Goal: Information Seeking & Learning: Learn about a topic

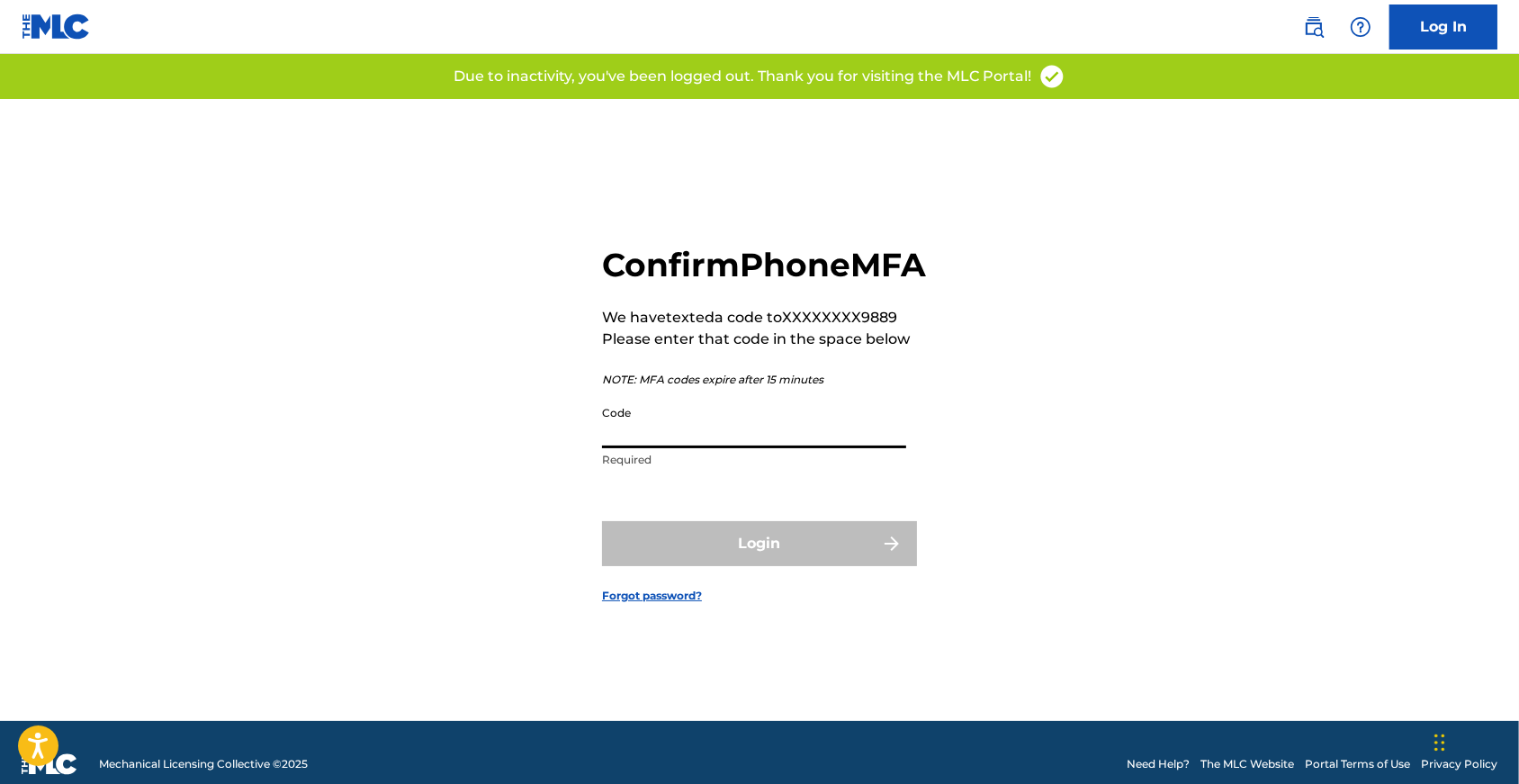
click at [712, 447] on input "Code" at bounding box center [754, 423] width 304 height 52
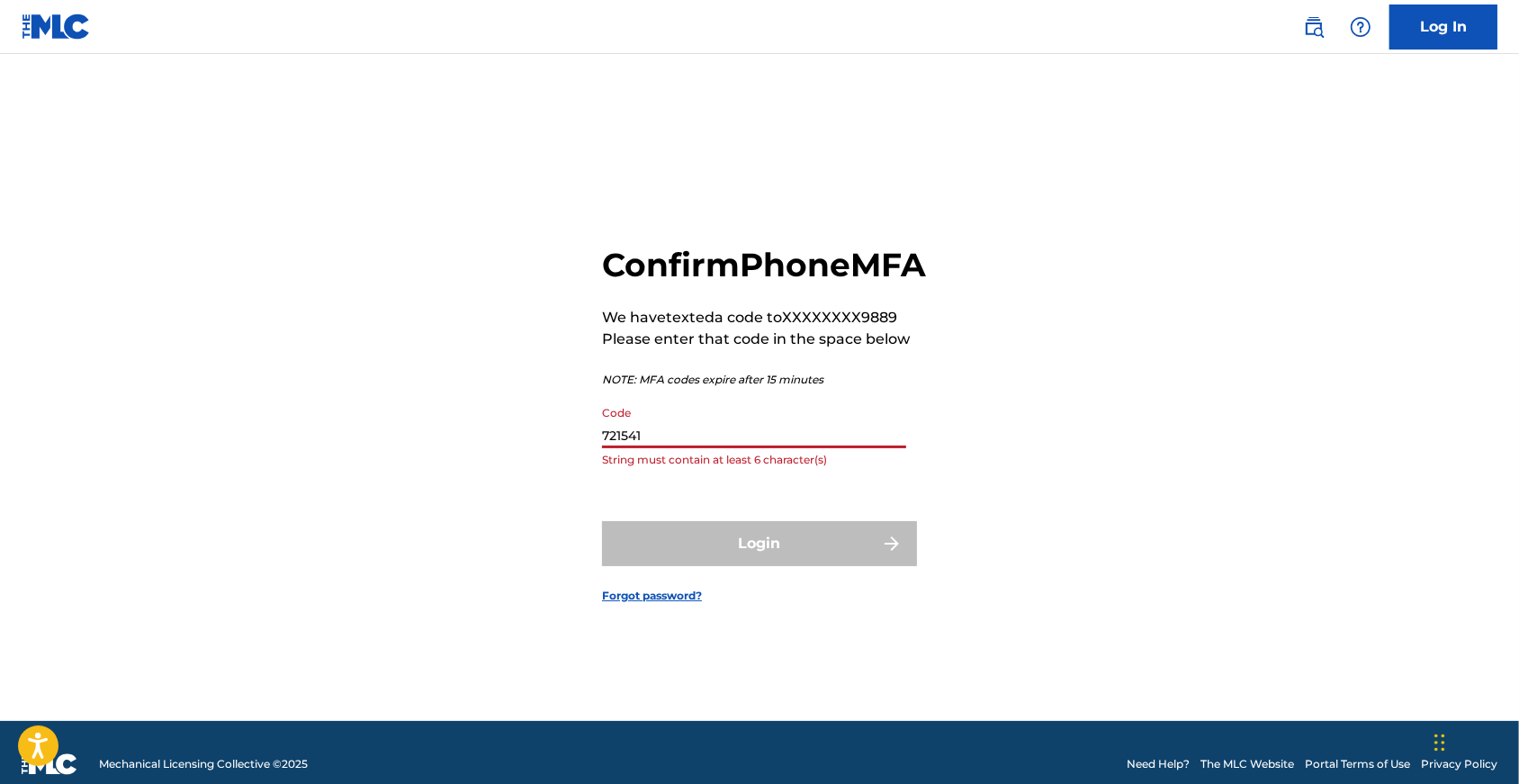
type input "721541"
click at [760, 565] on button "Login" at bounding box center [760, 542] width 315 height 45
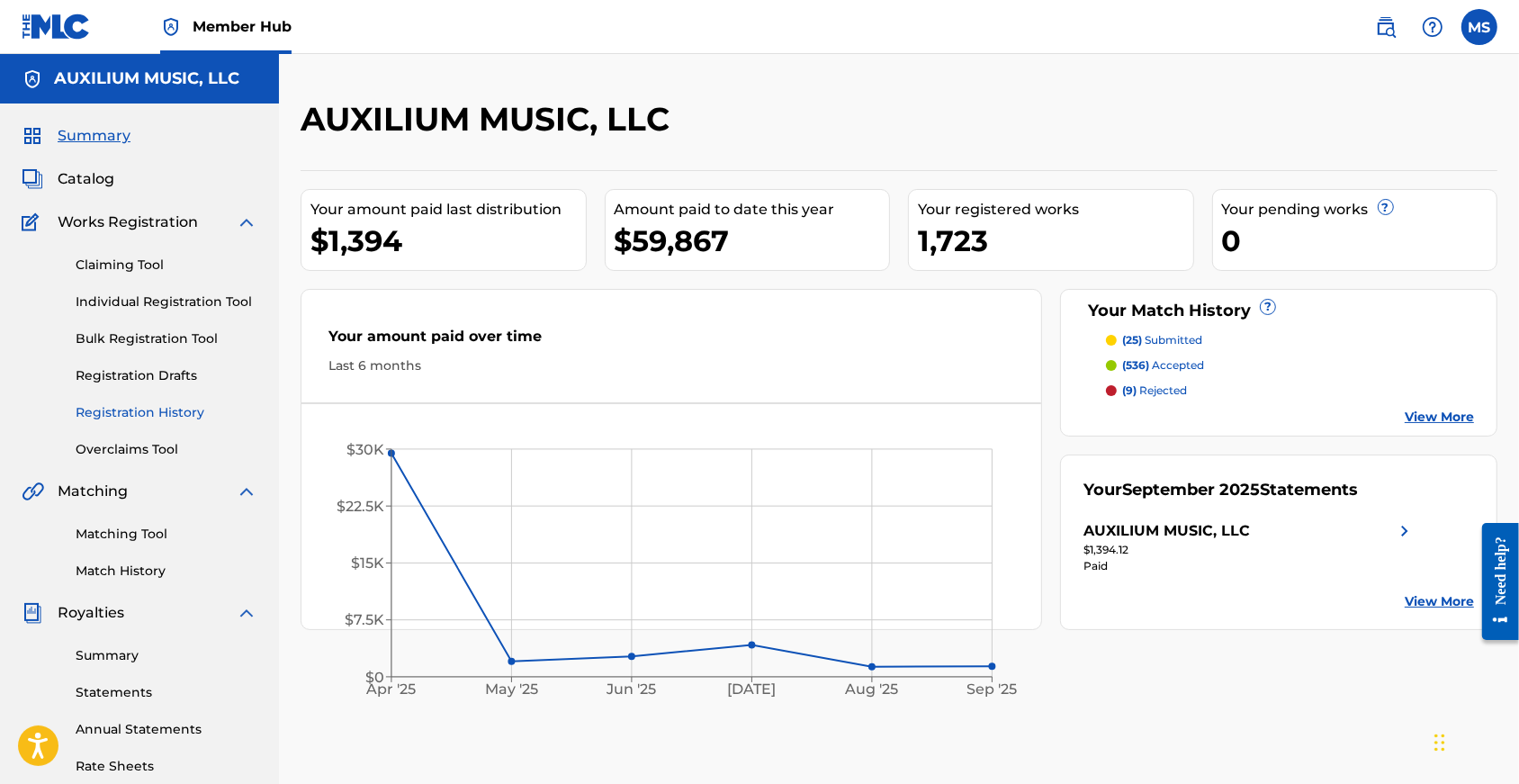
click at [171, 422] on link "Registration History" at bounding box center [167, 412] width 182 height 19
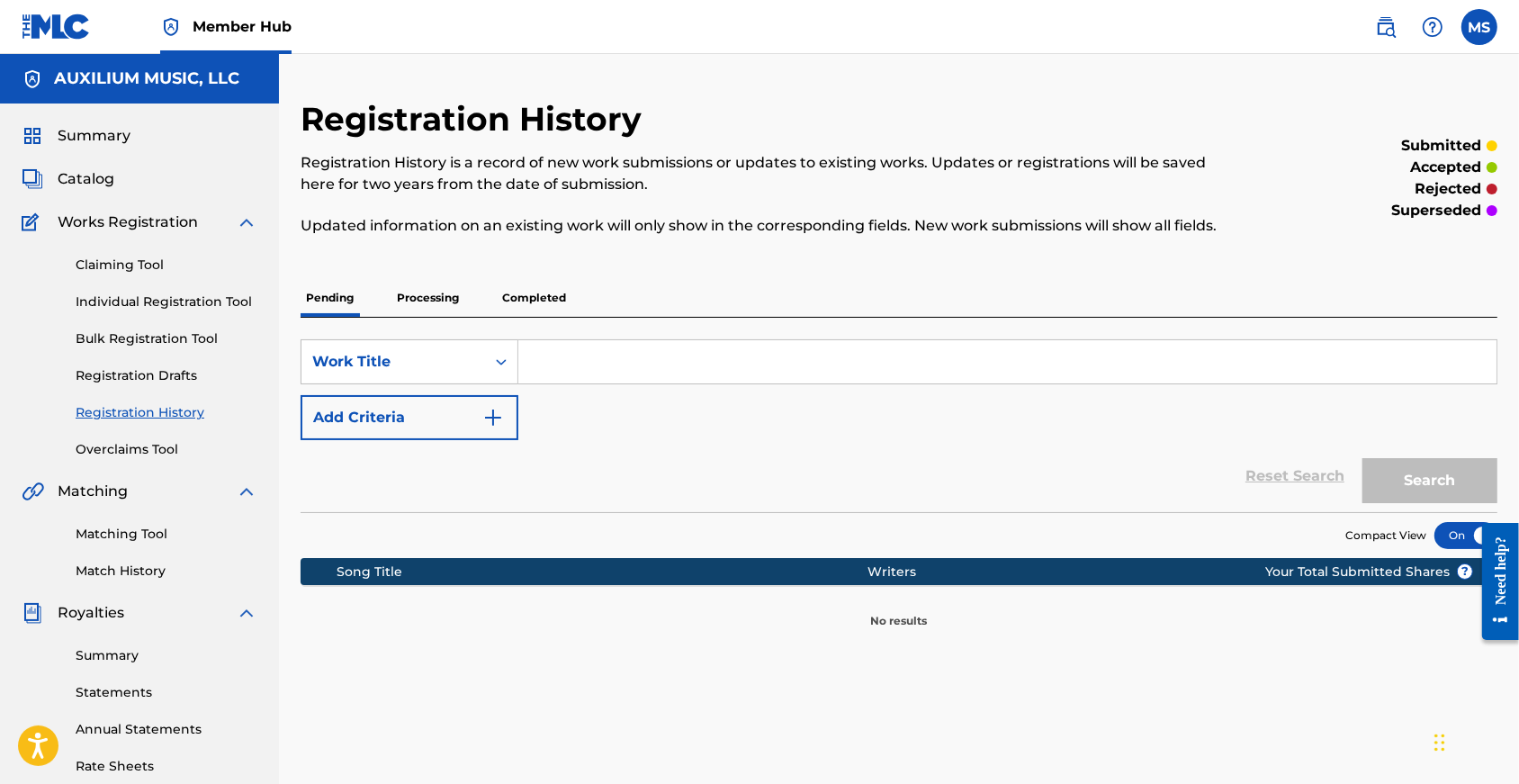
click at [545, 316] on p "Completed" at bounding box center [534, 297] width 75 height 37
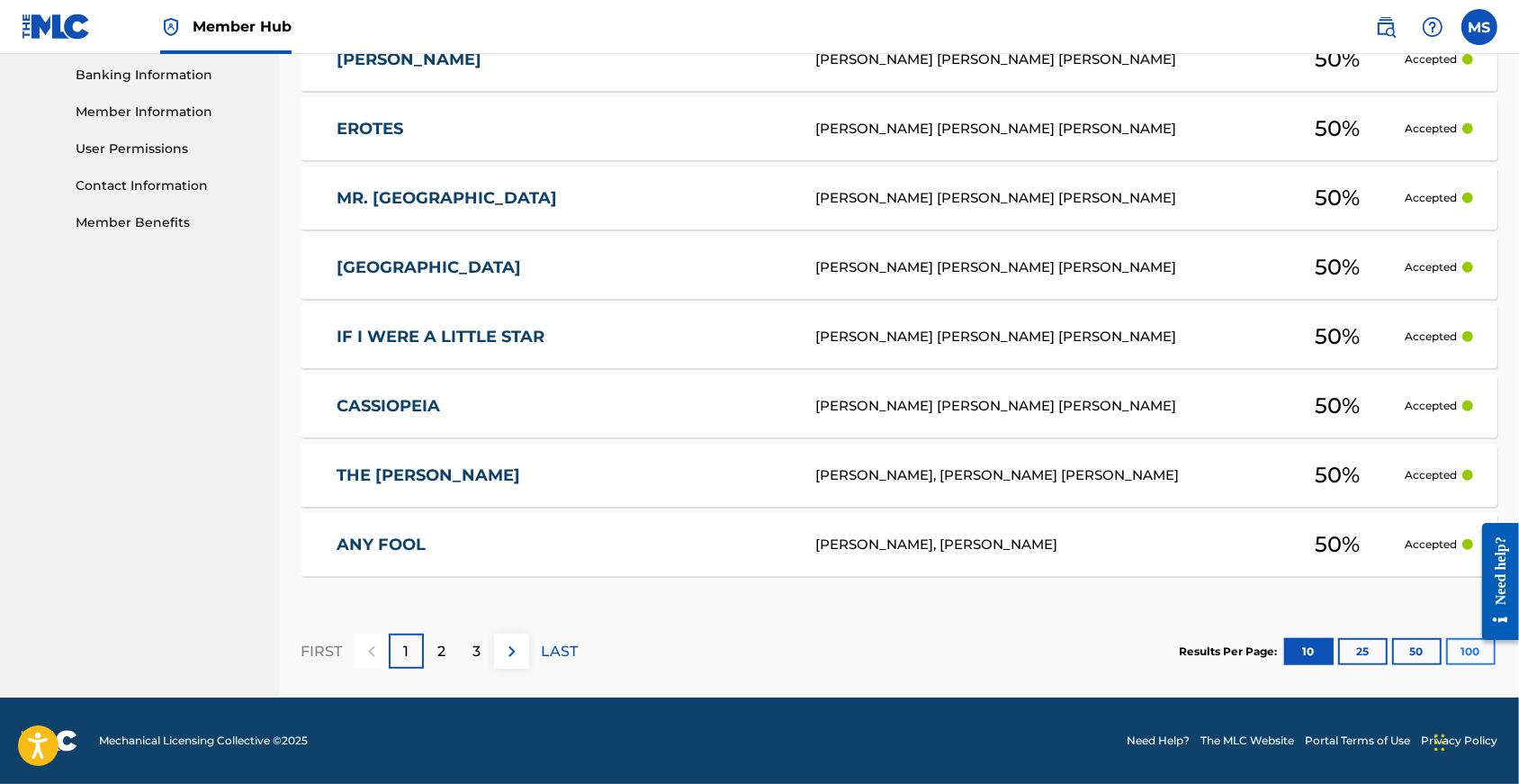
click at [1469, 639] on button "100" at bounding box center [1471, 651] width 50 height 27
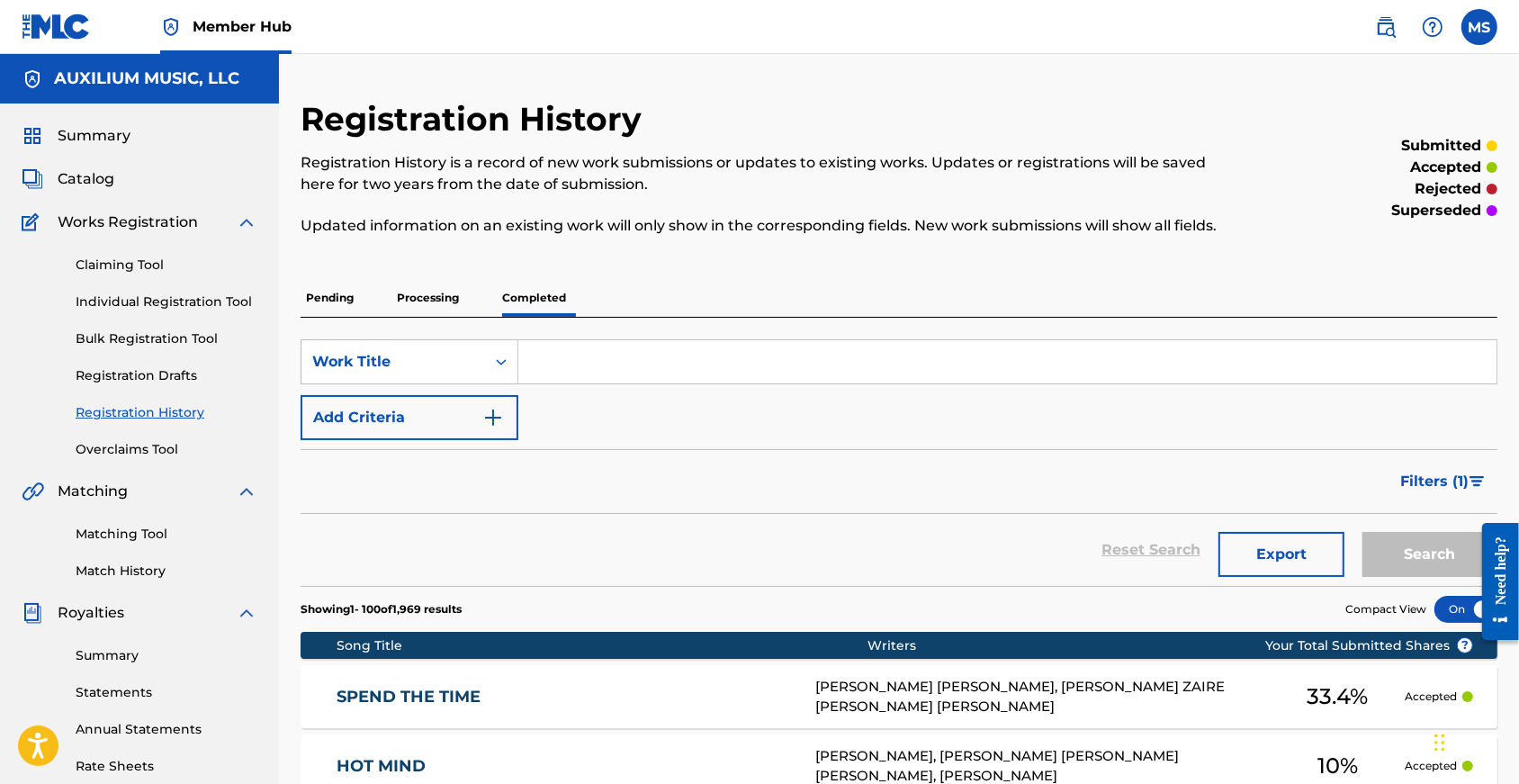
click at [459, 315] on p "Processing" at bounding box center [428, 297] width 73 height 37
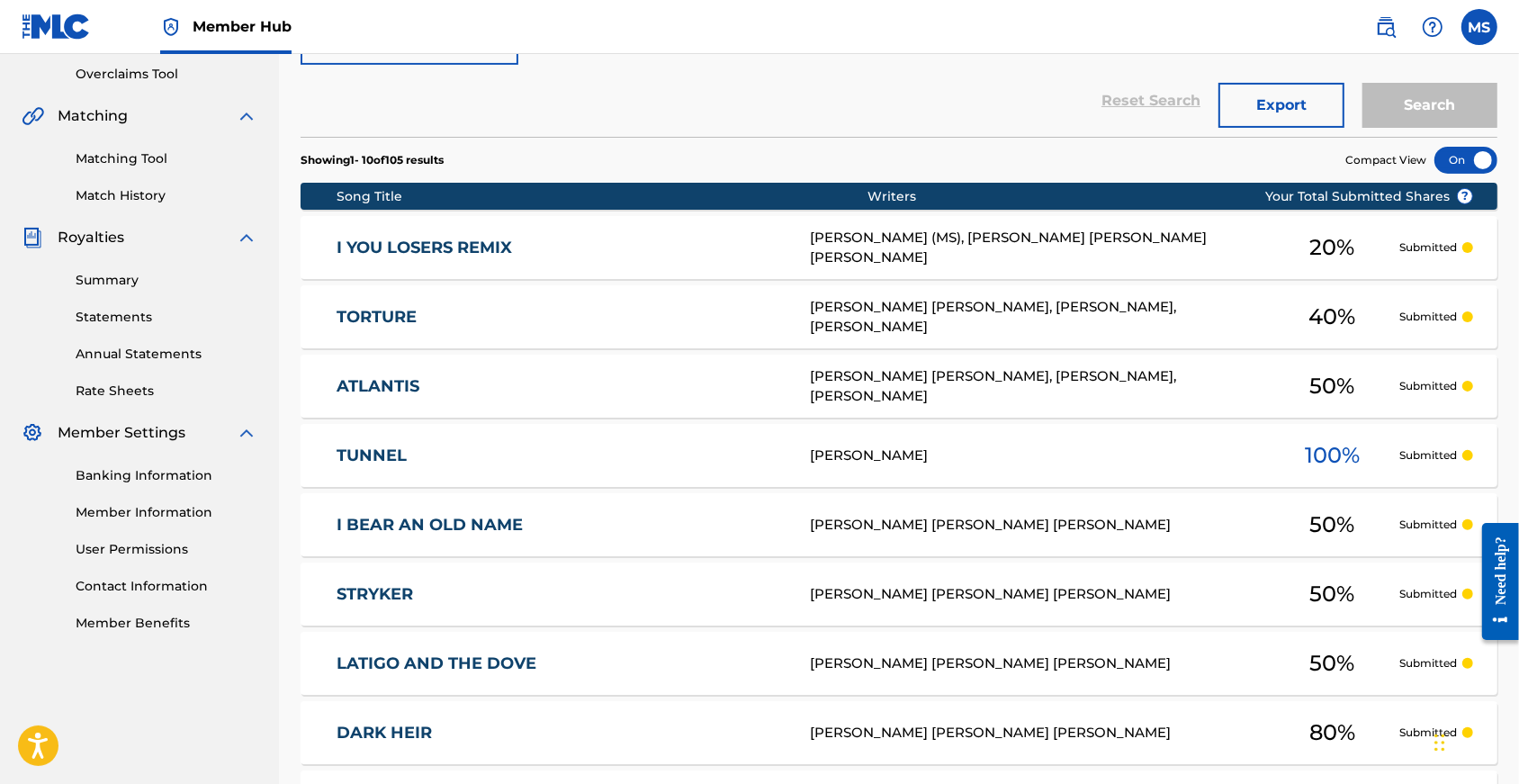
scroll to position [65, 0]
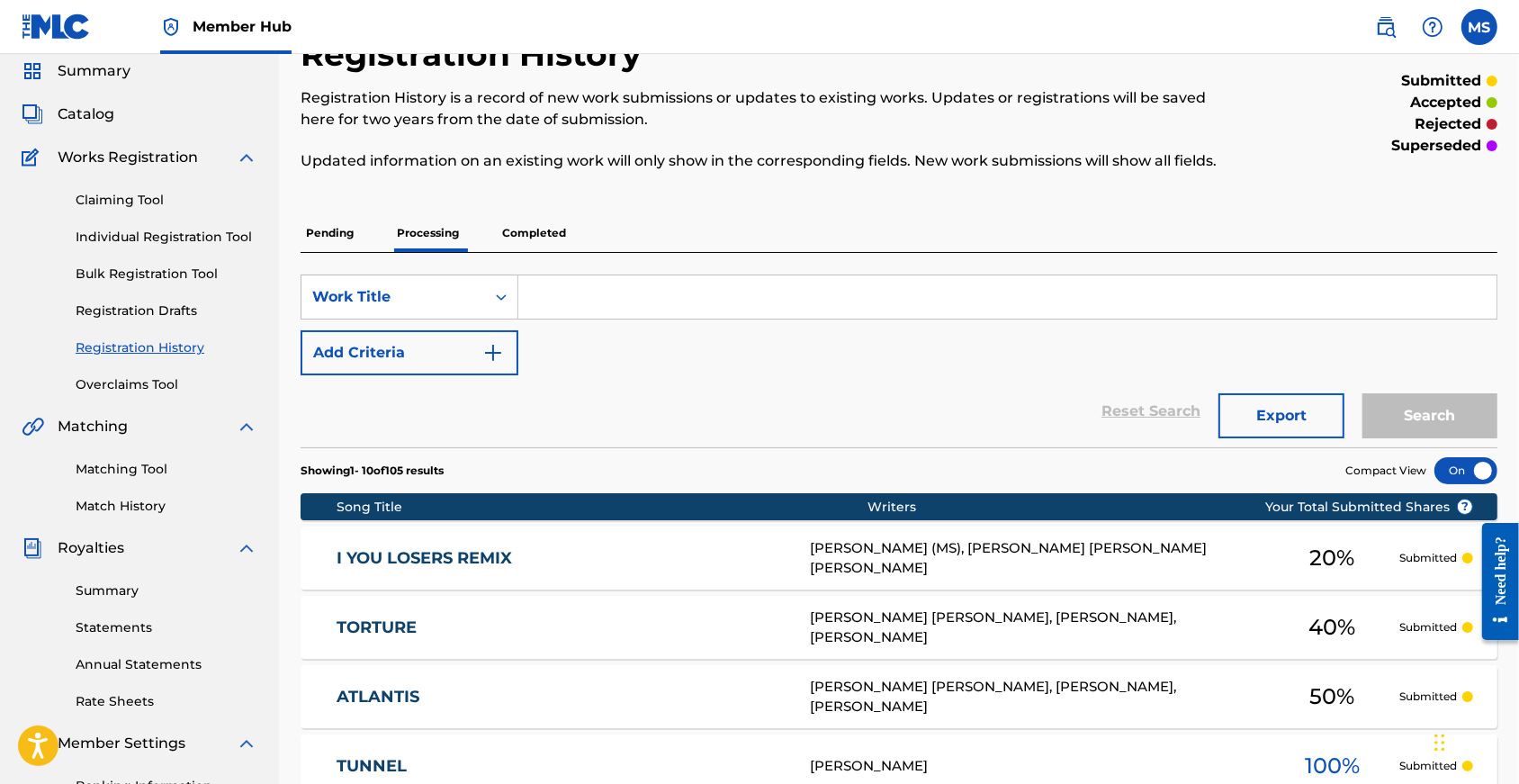
click at [553, 252] on p "Completed" at bounding box center [534, 232] width 75 height 37
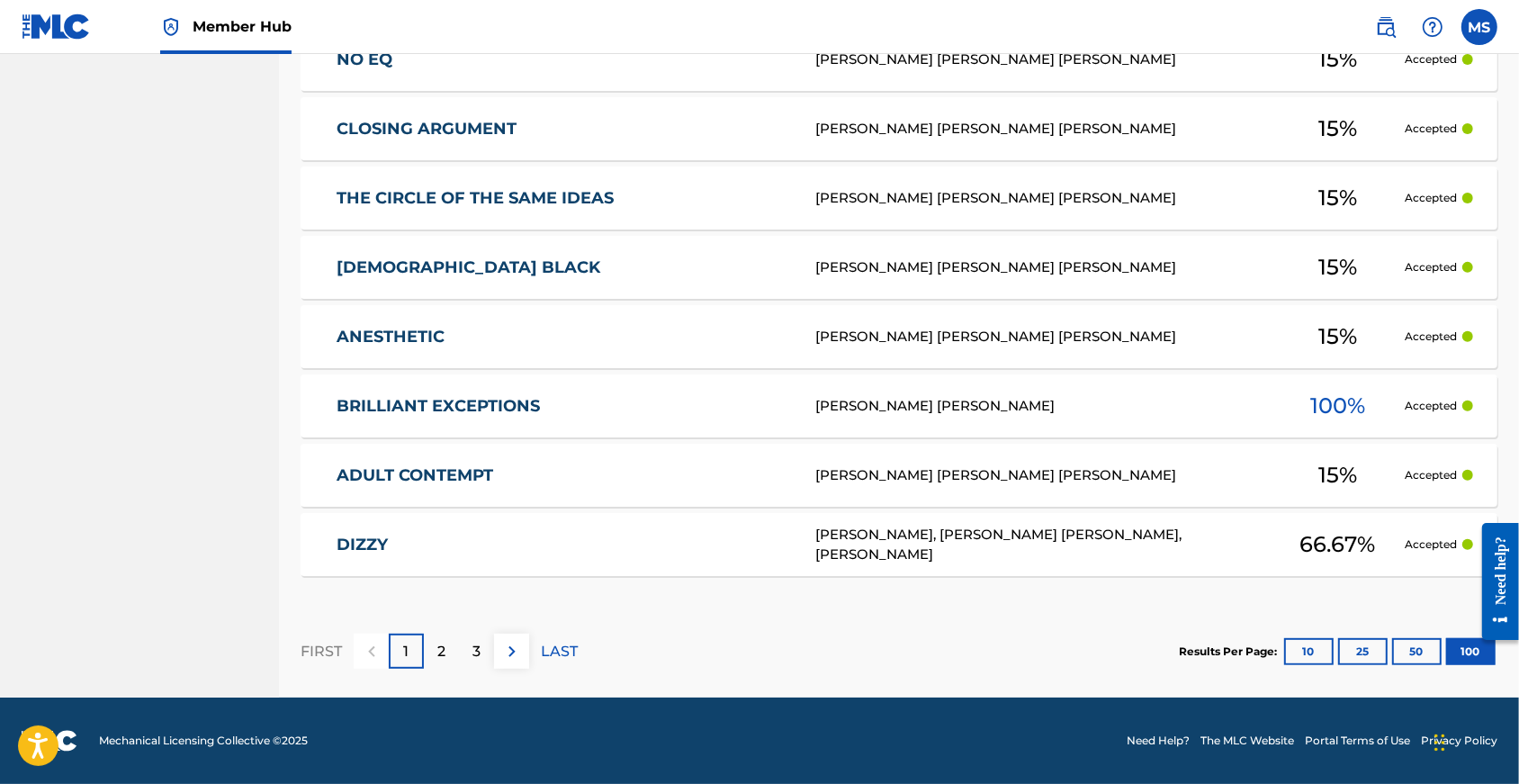
scroll to position [7067, 0]
click at [458, 645] on div "2" at bounding box center [441, 651] width 35 height 35
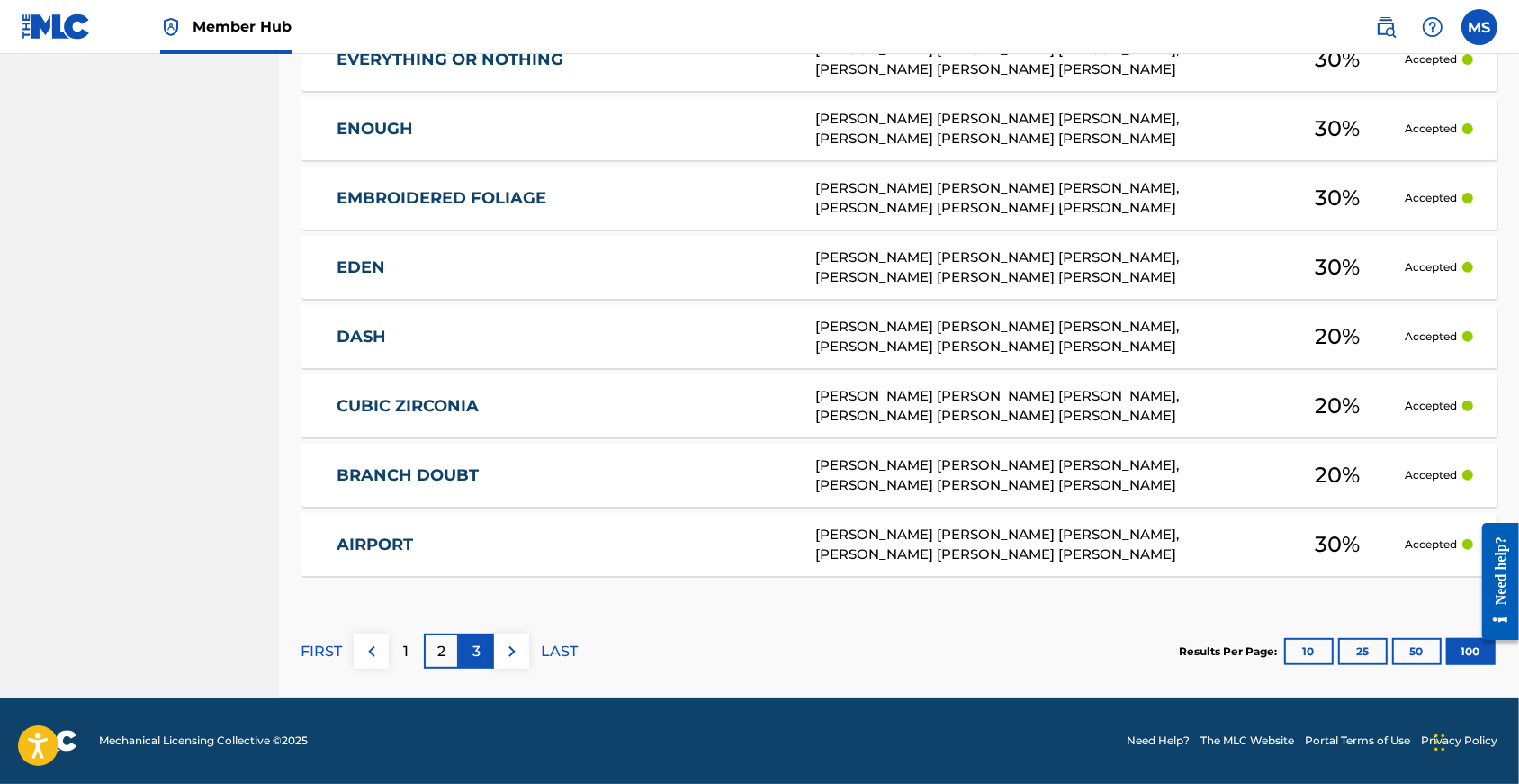
click at [480, 642] on p "3" at bounding box center [477, 651] width 8 height 22
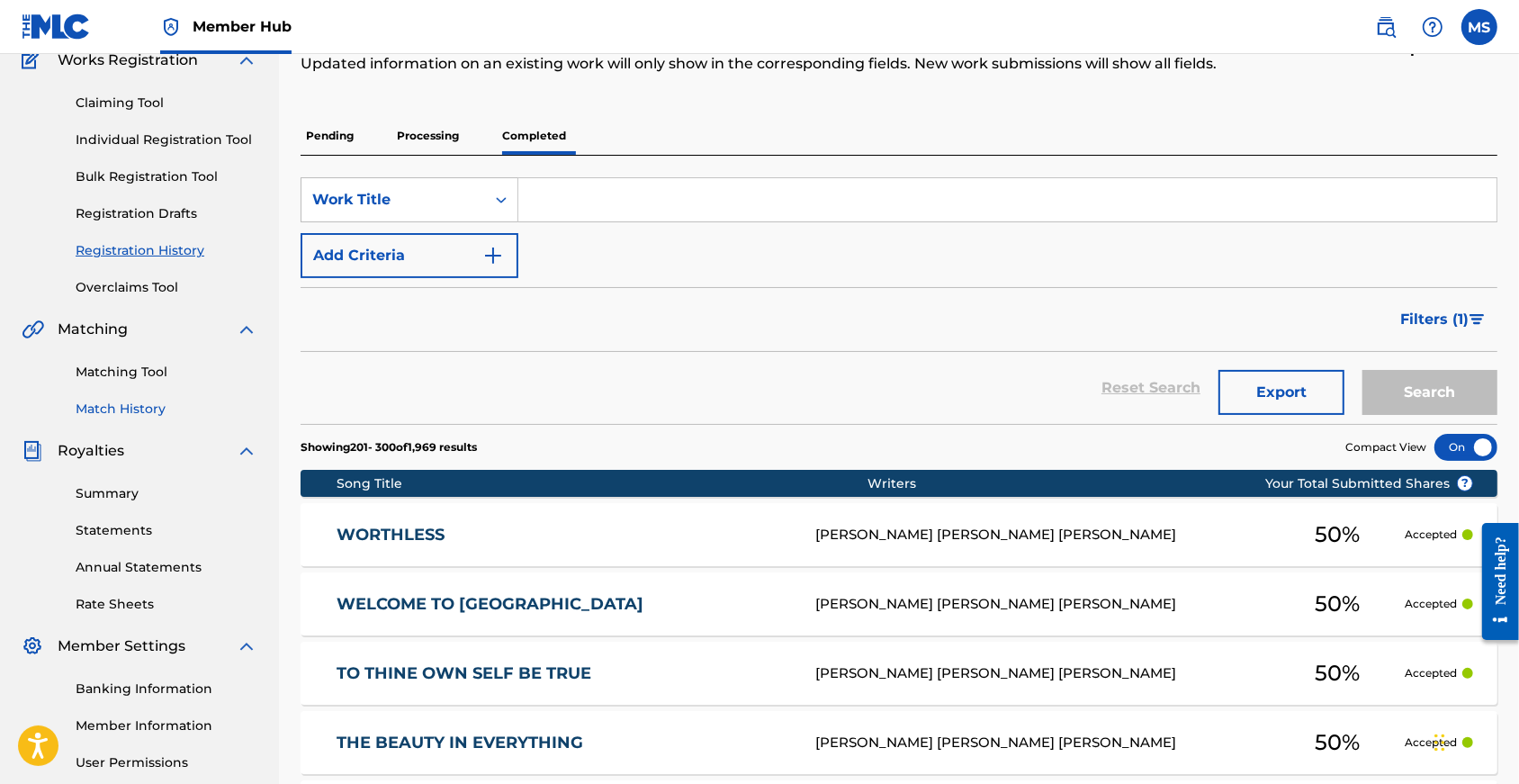
scroll to position [66, 0]
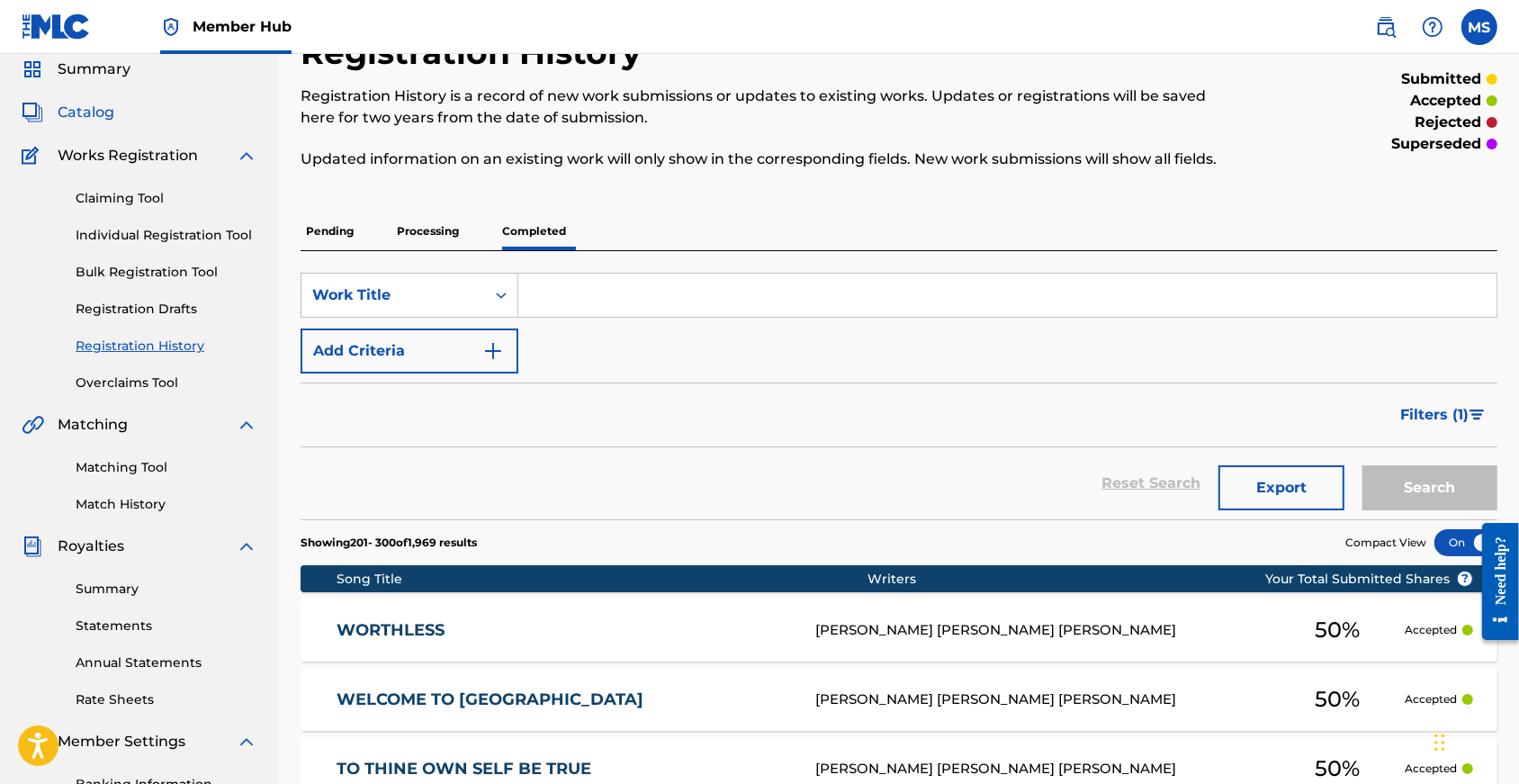
click at [103, 124] on span "Catalog" at bounding box center [85, 112] width 57 height 22
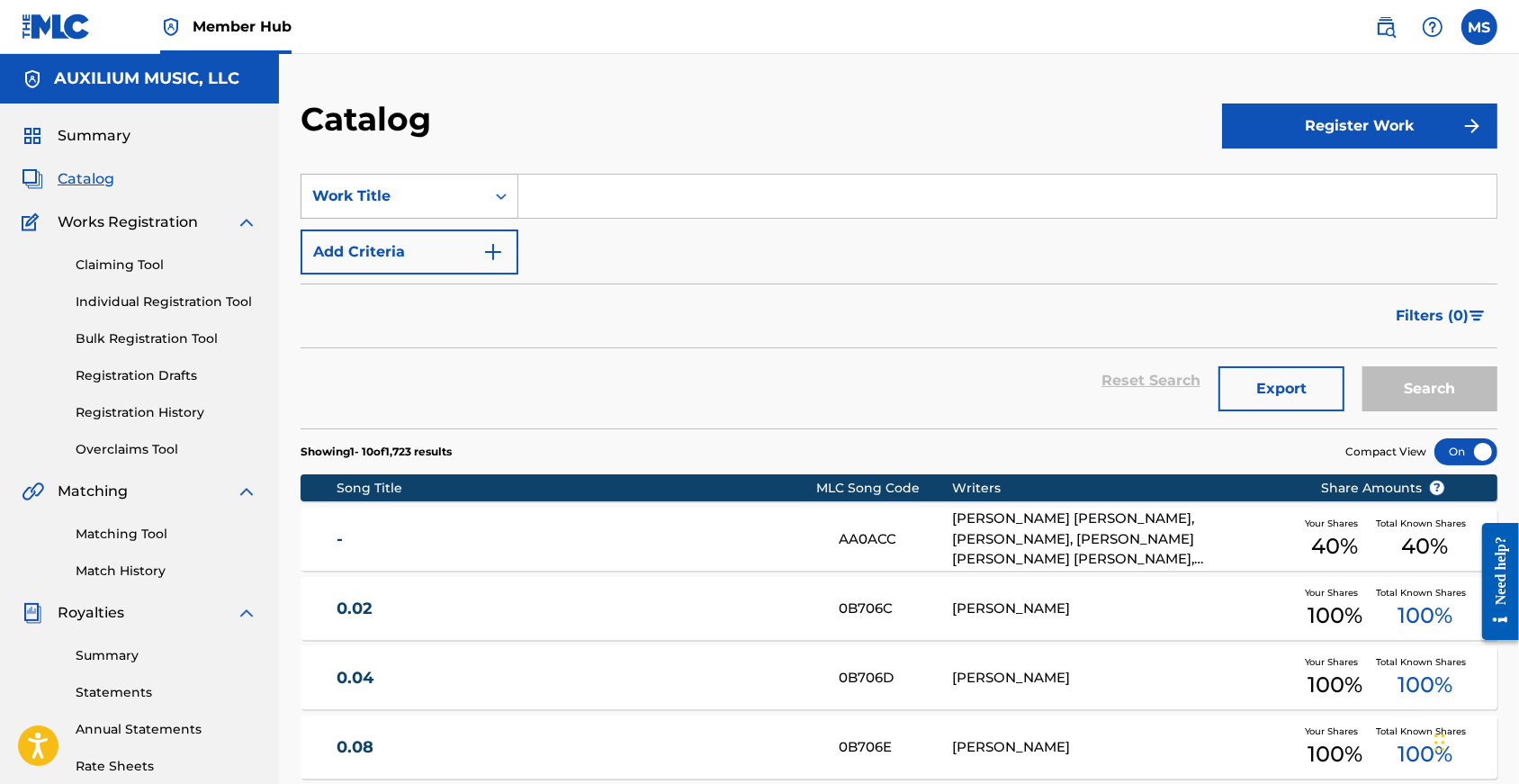
click at [445, 207] on div "Work Title" at bounding box center [393, 196] width 162 height 22
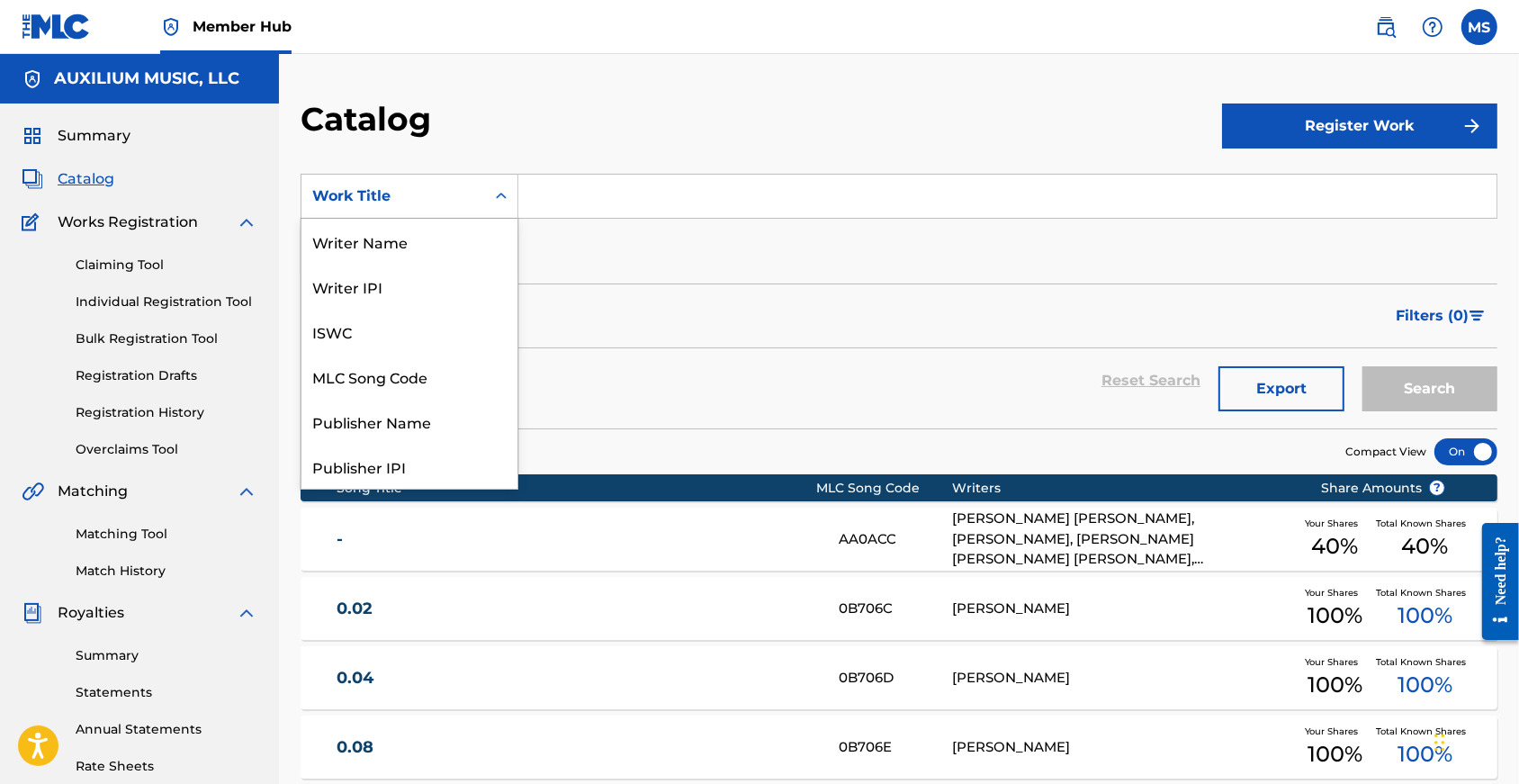
scroll to position [281, 0]
click at [413, 399] on div "Artist" at bounding box center [409, 376] width 216 height 45
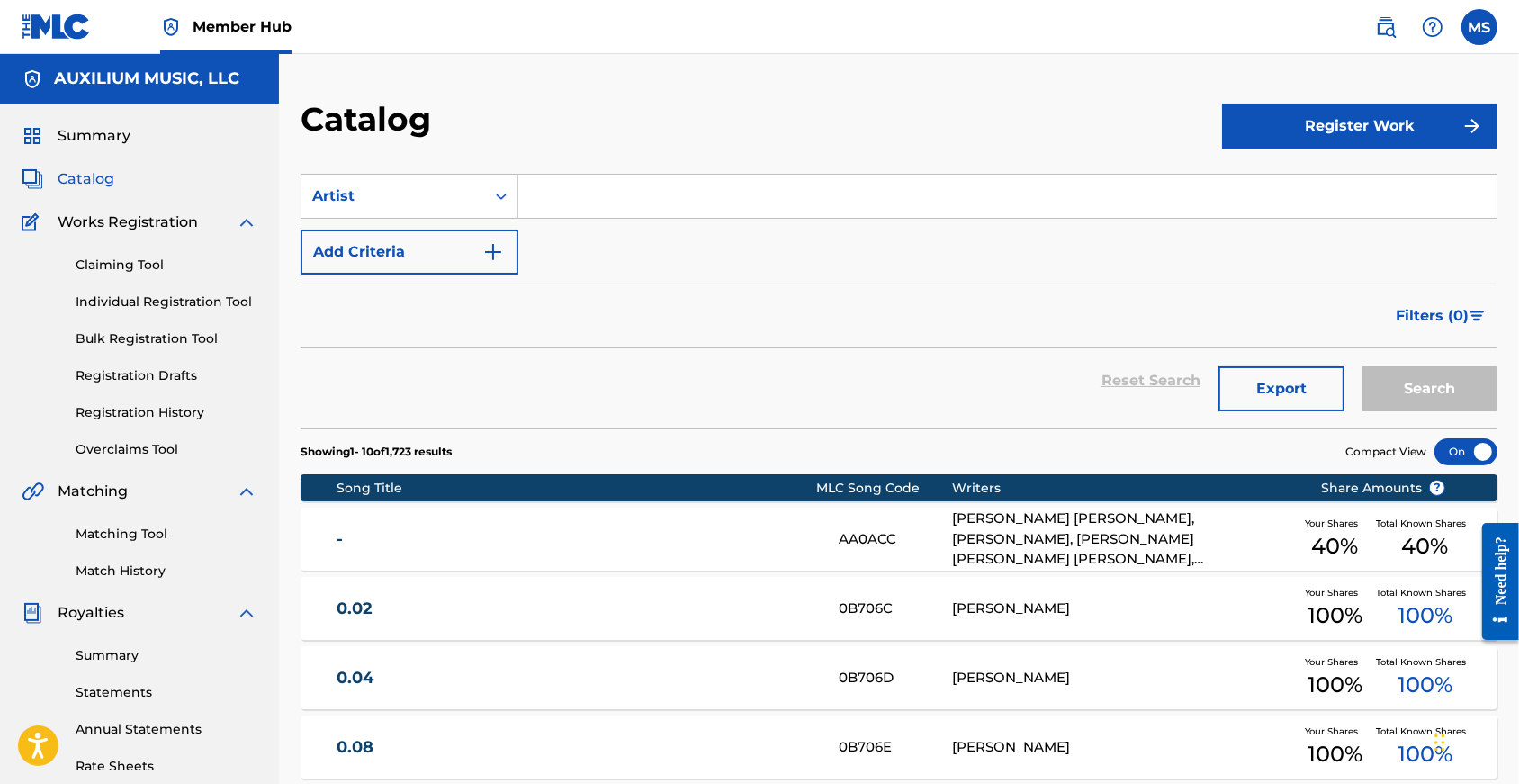
click at [604, 218] on input "Search Form" at bounding box center [1008, 196] width 978 height 43
type input "slow mass"
click at [1425, 408] on button "Search" at bounding box center [1430, 388] width 135 height 45
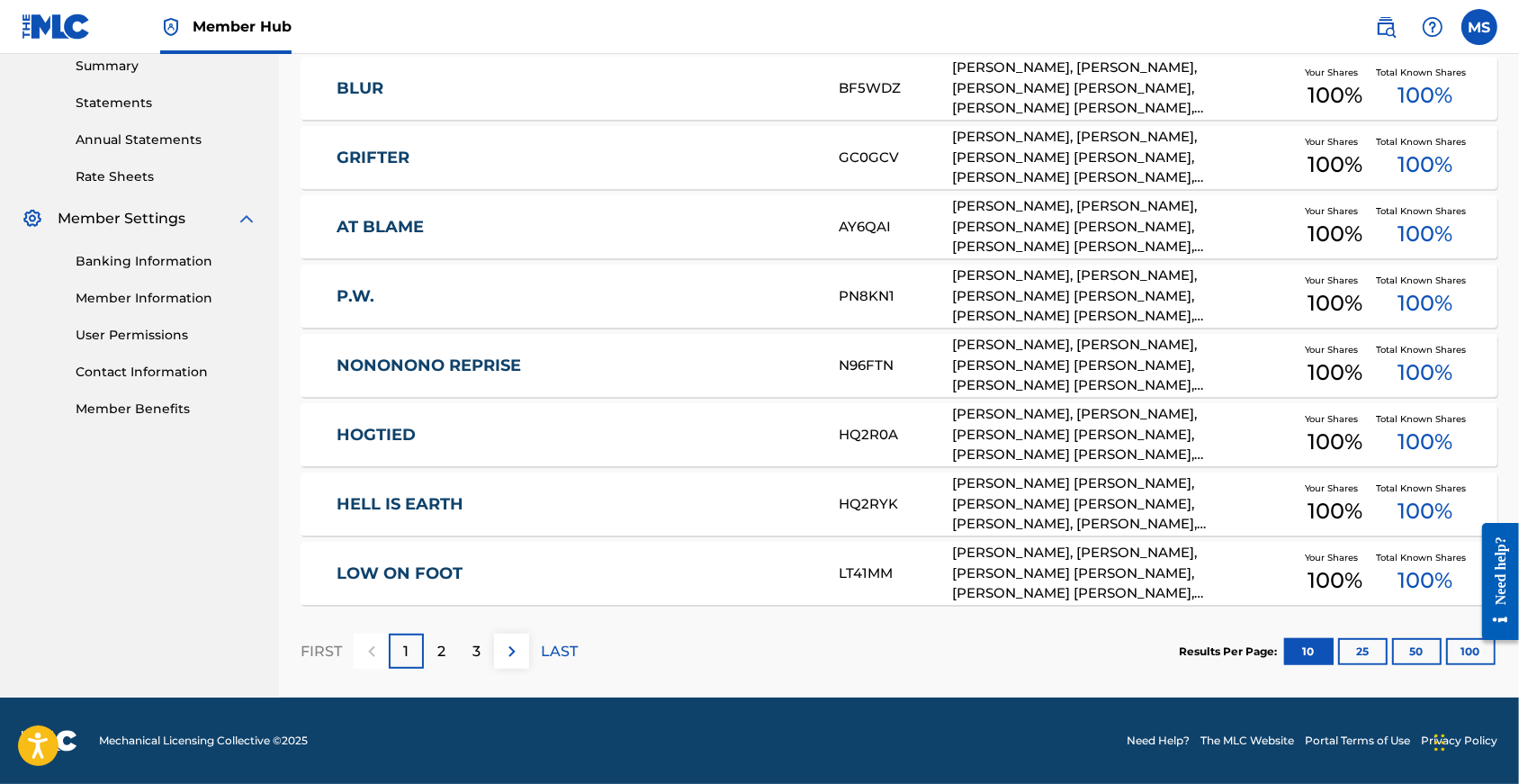
scroll to position [623, 0]
click at [446, 642] on p "2" at bounding box center [441, 651] width 8 height 22
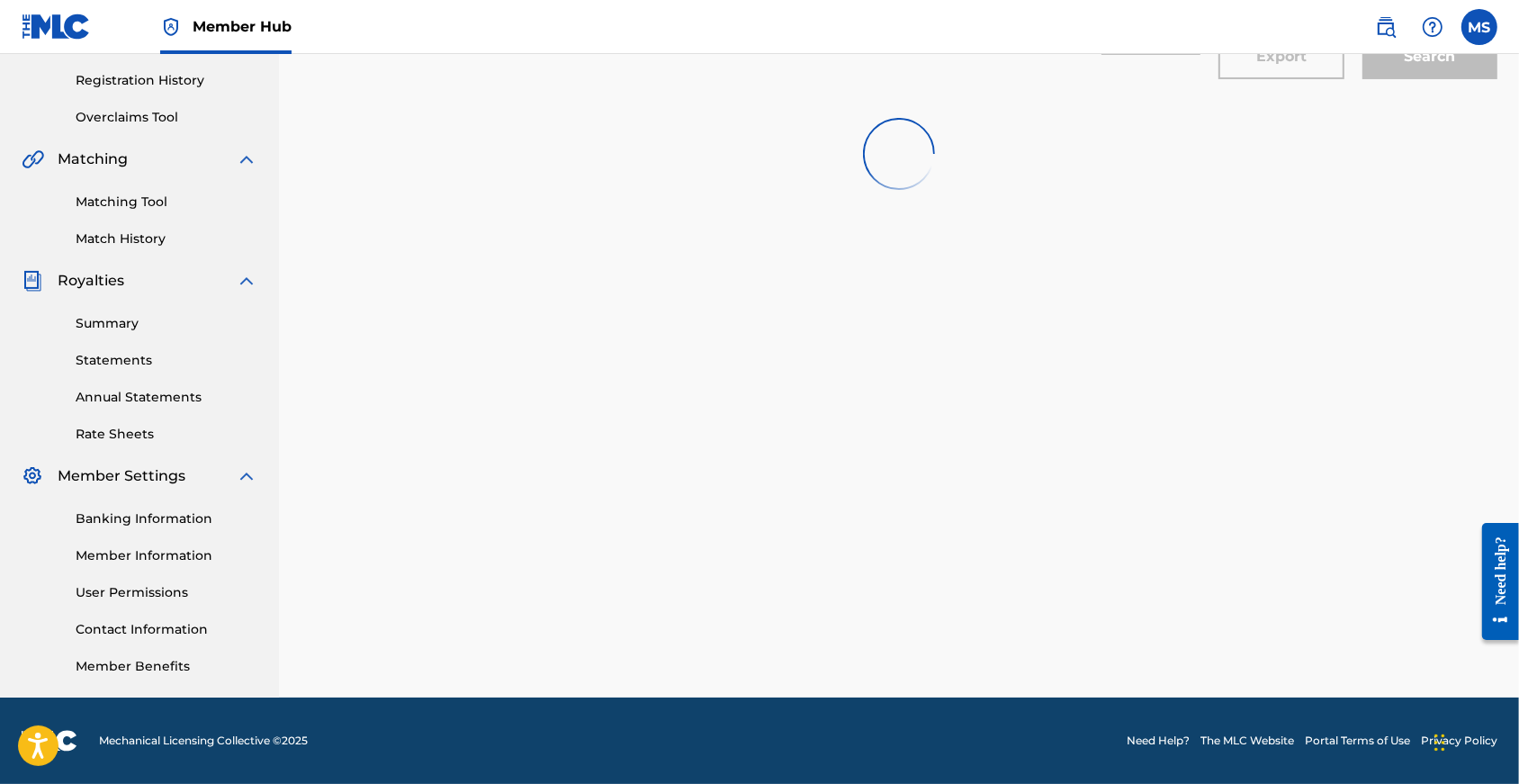
scroll to position [362, 0]
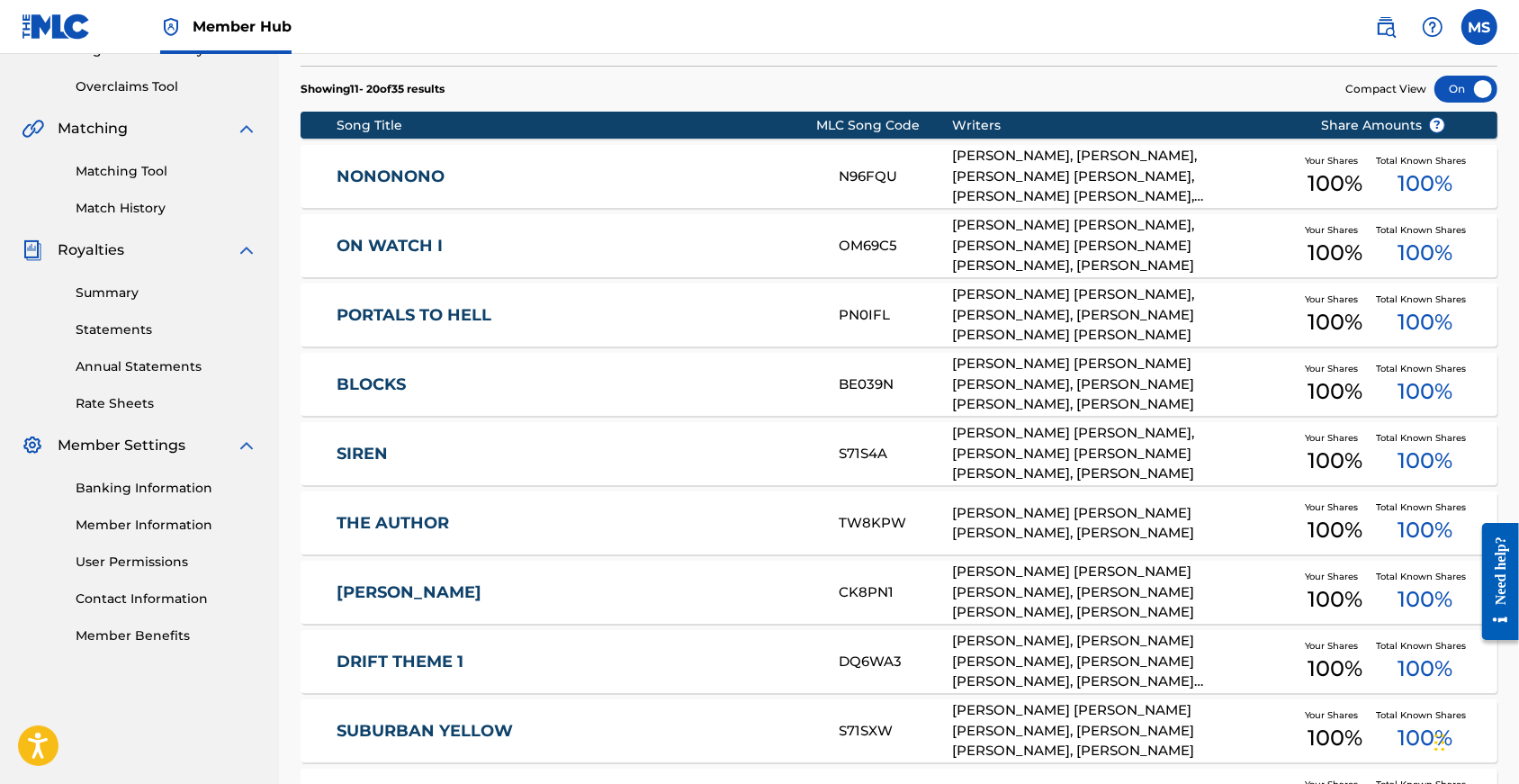
click at [395, 395] on link "BLOCKS" at bounding box center [575, 384] width 478 height 21
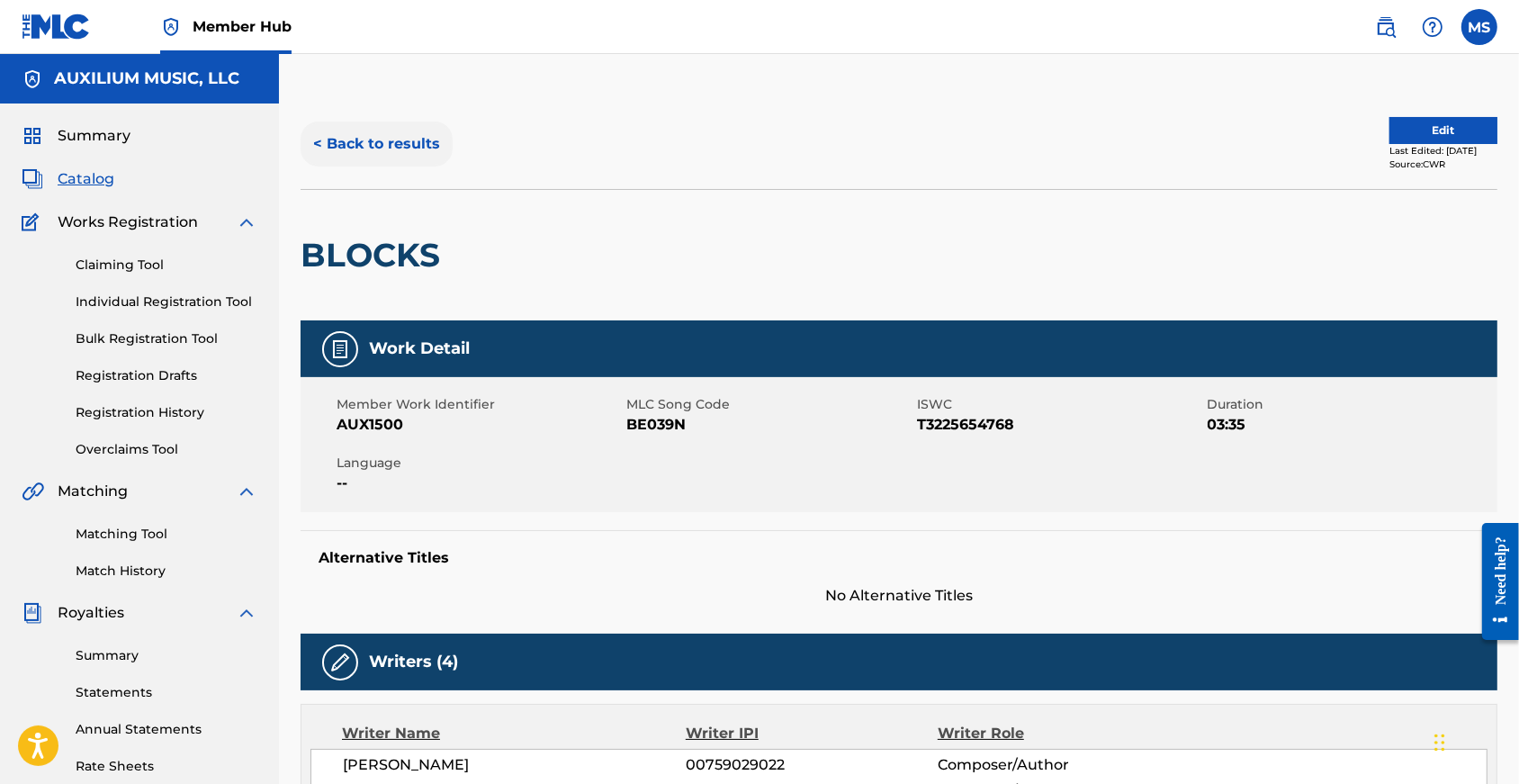
click at [386, 149] on button "< Back to results" at bounding box center [376, 144] width 152 height 45
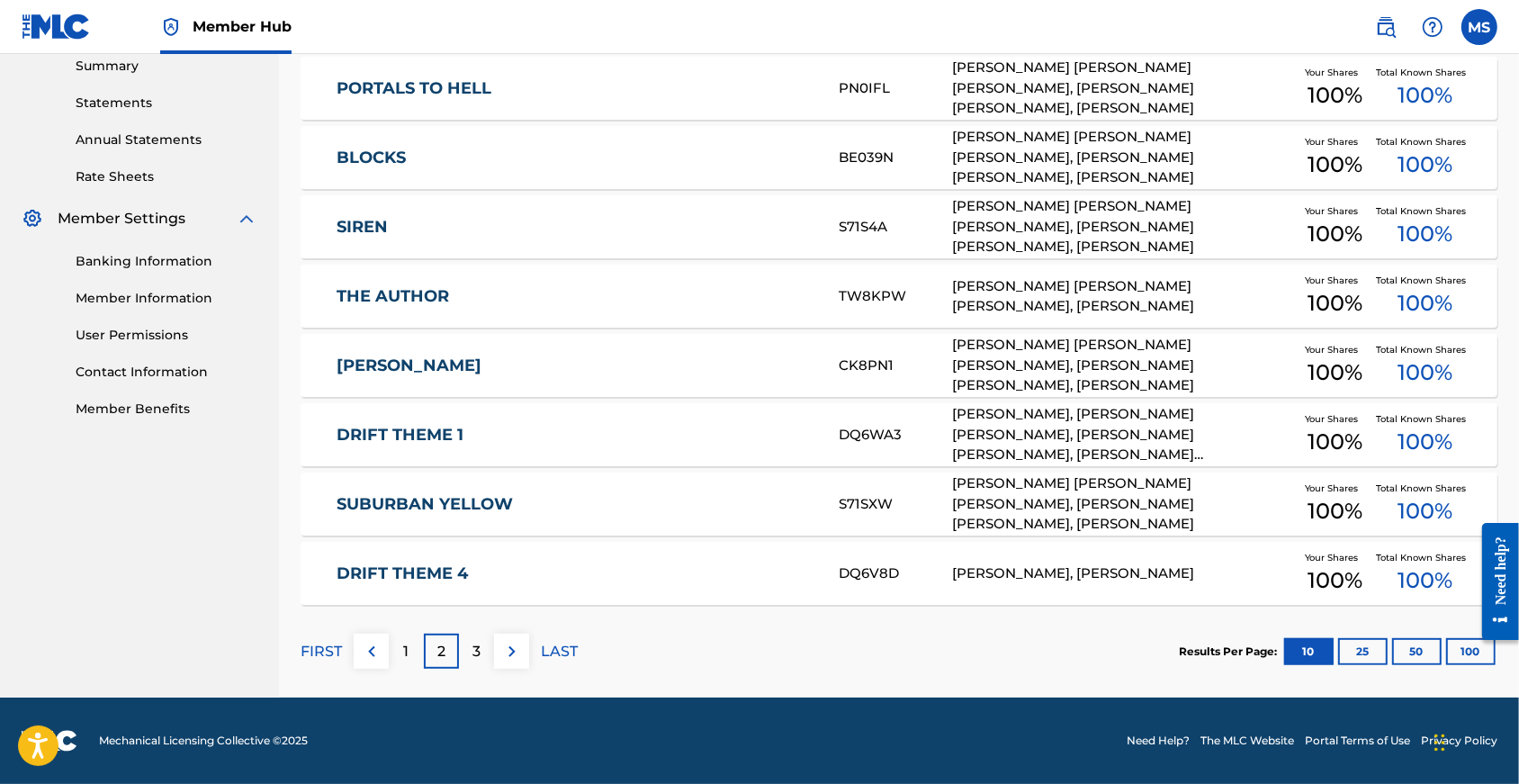
scroll to position [623, 0]
click at [394, 425] on link "DRIFT THEME 1" at bounding box center [575, 435] width 478 height 21
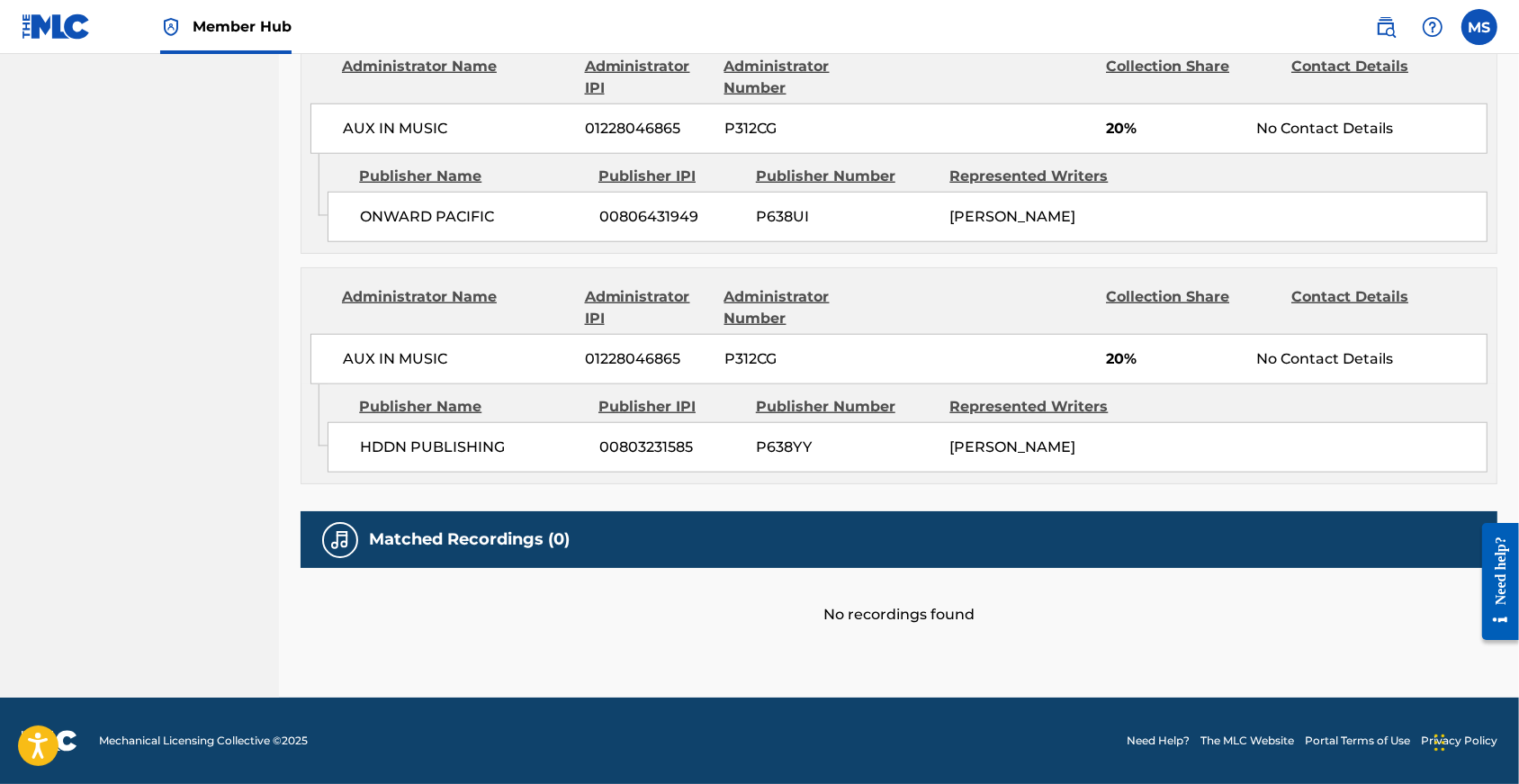
scroll to position [60, 0]
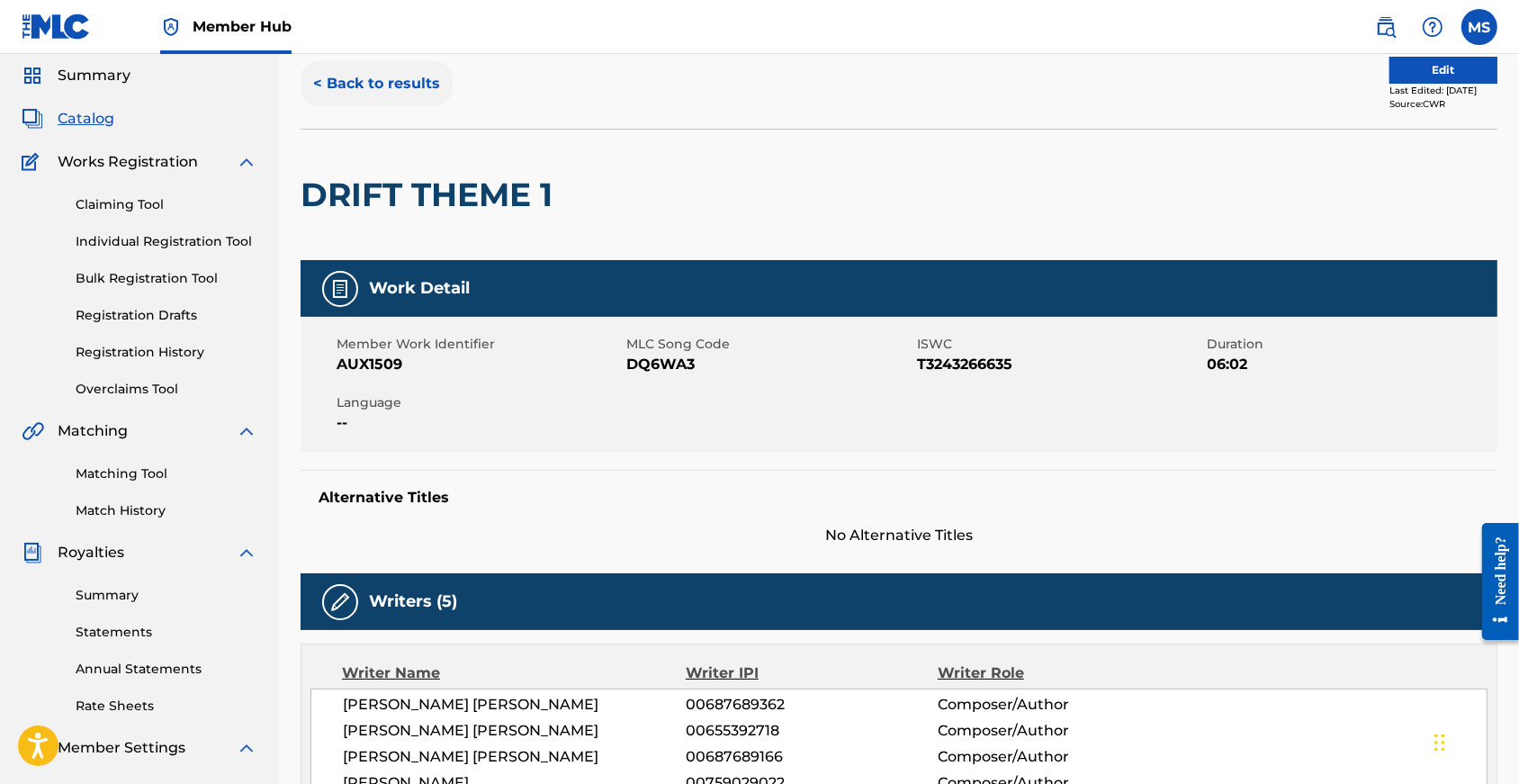
click at [369, 101] on button "< Back to results" at bounding box center [376, 83] width 152 height 45
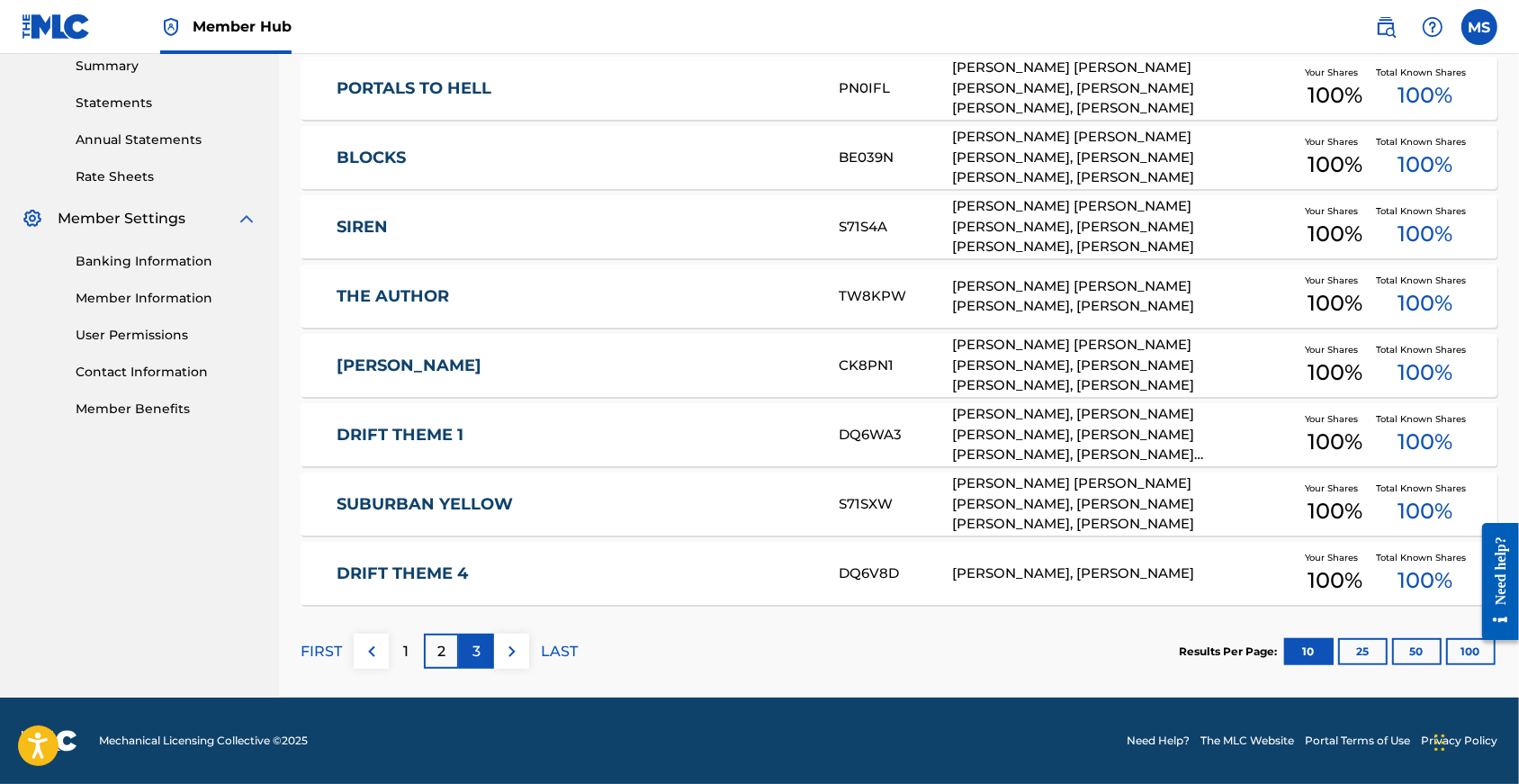
click at [480, 645] on p "3" at bounding box center [477, 651] width 8 height 22
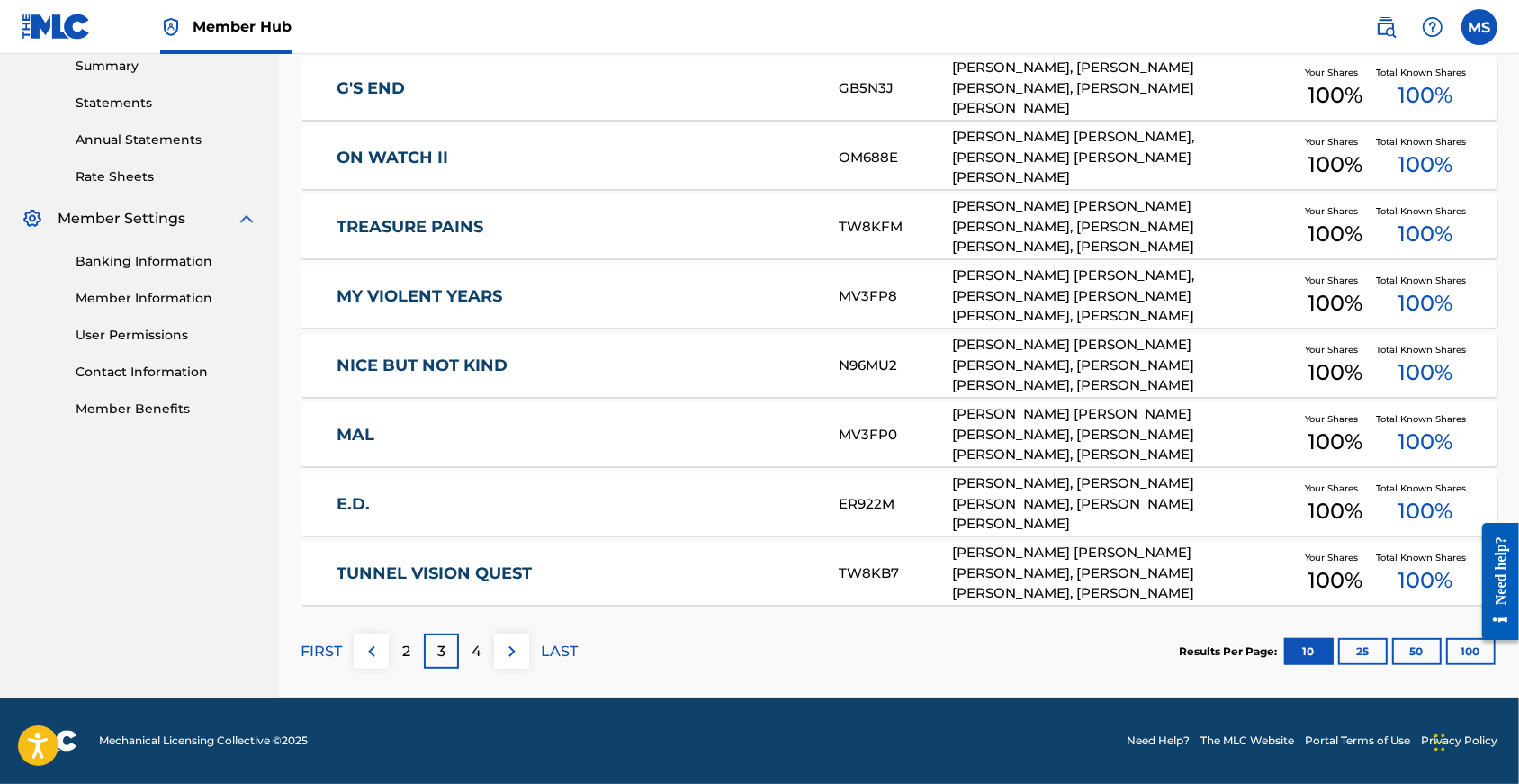
scroll to position [623, 0]
click at [368, 425] on link "MAL" at bounding box center [575, 435] width 478 height 21
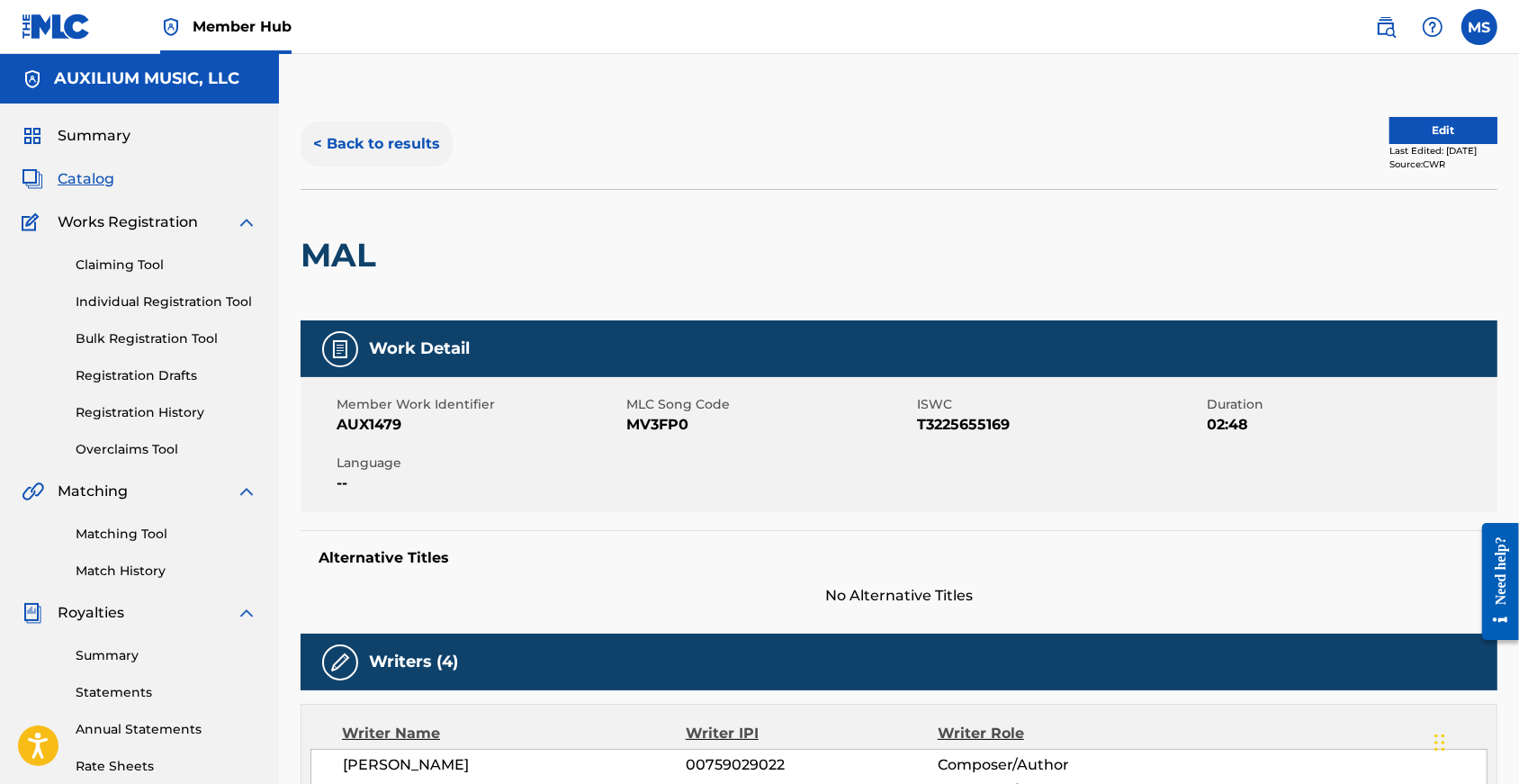
click at [364, 139] on button "< Back to results" at bounding box center [376, 144] width 152 height 45
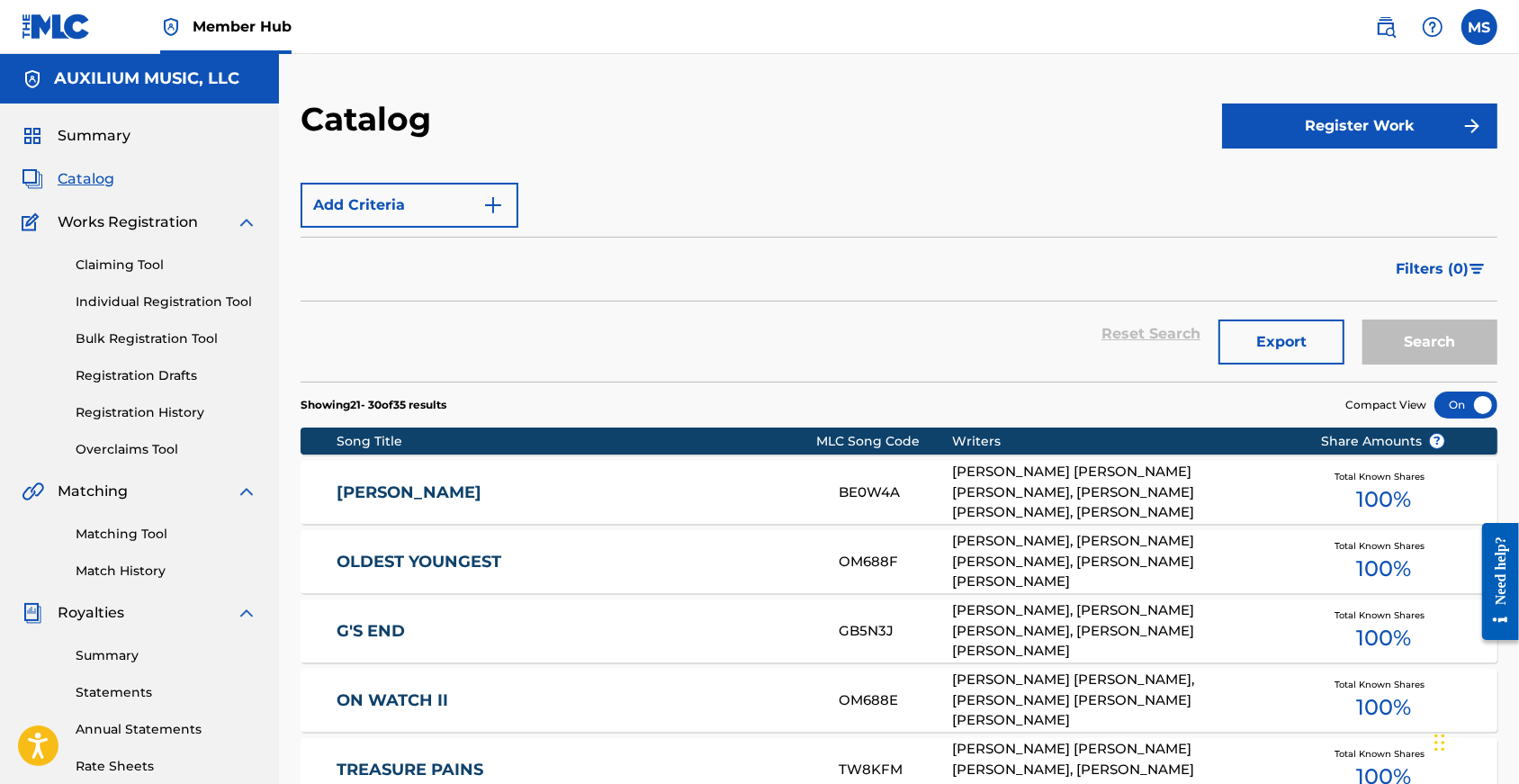
scroll to position [362, 0]
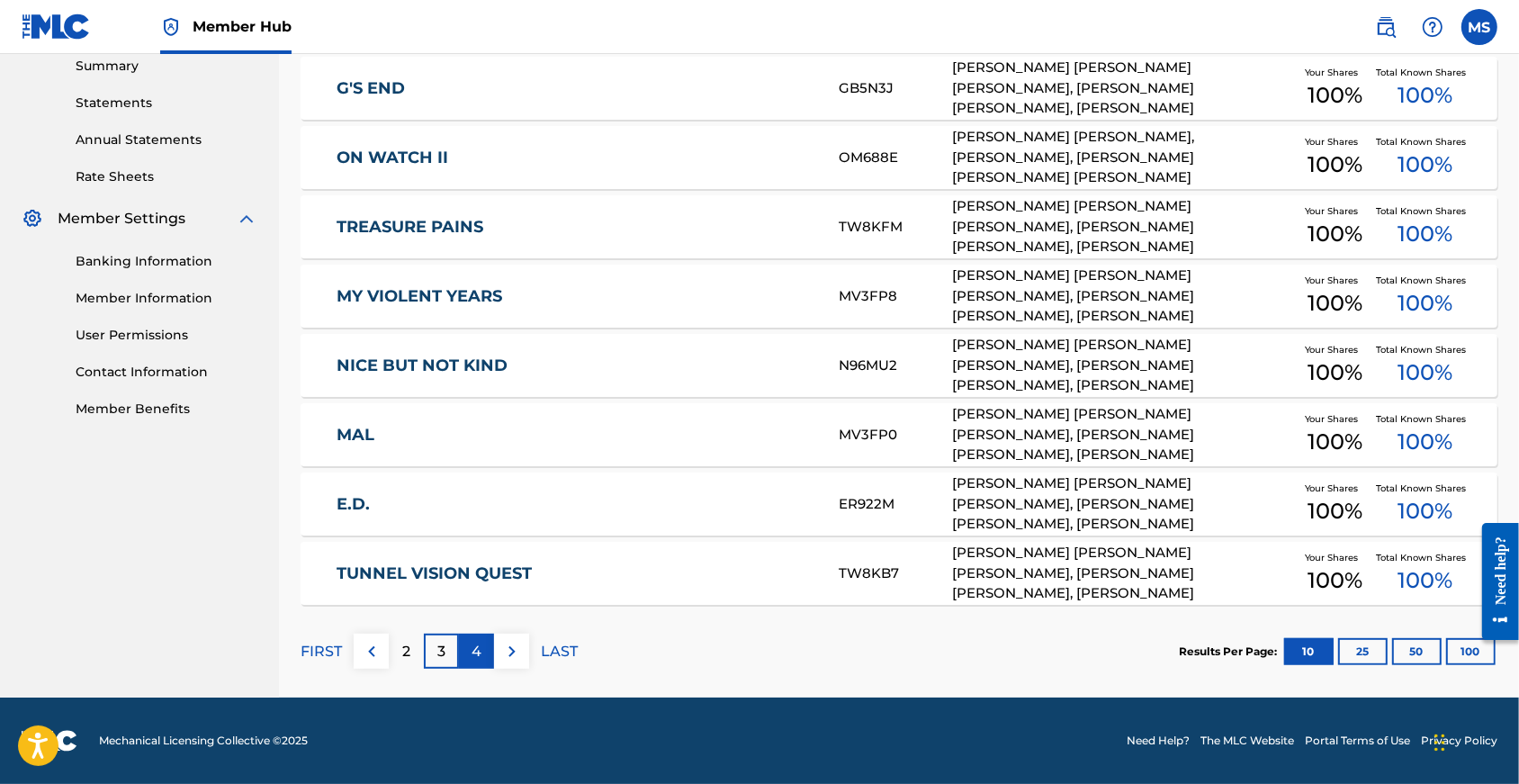
click at [481, 640] on p "4" at bounding box center [477, 651] width 10 height 22
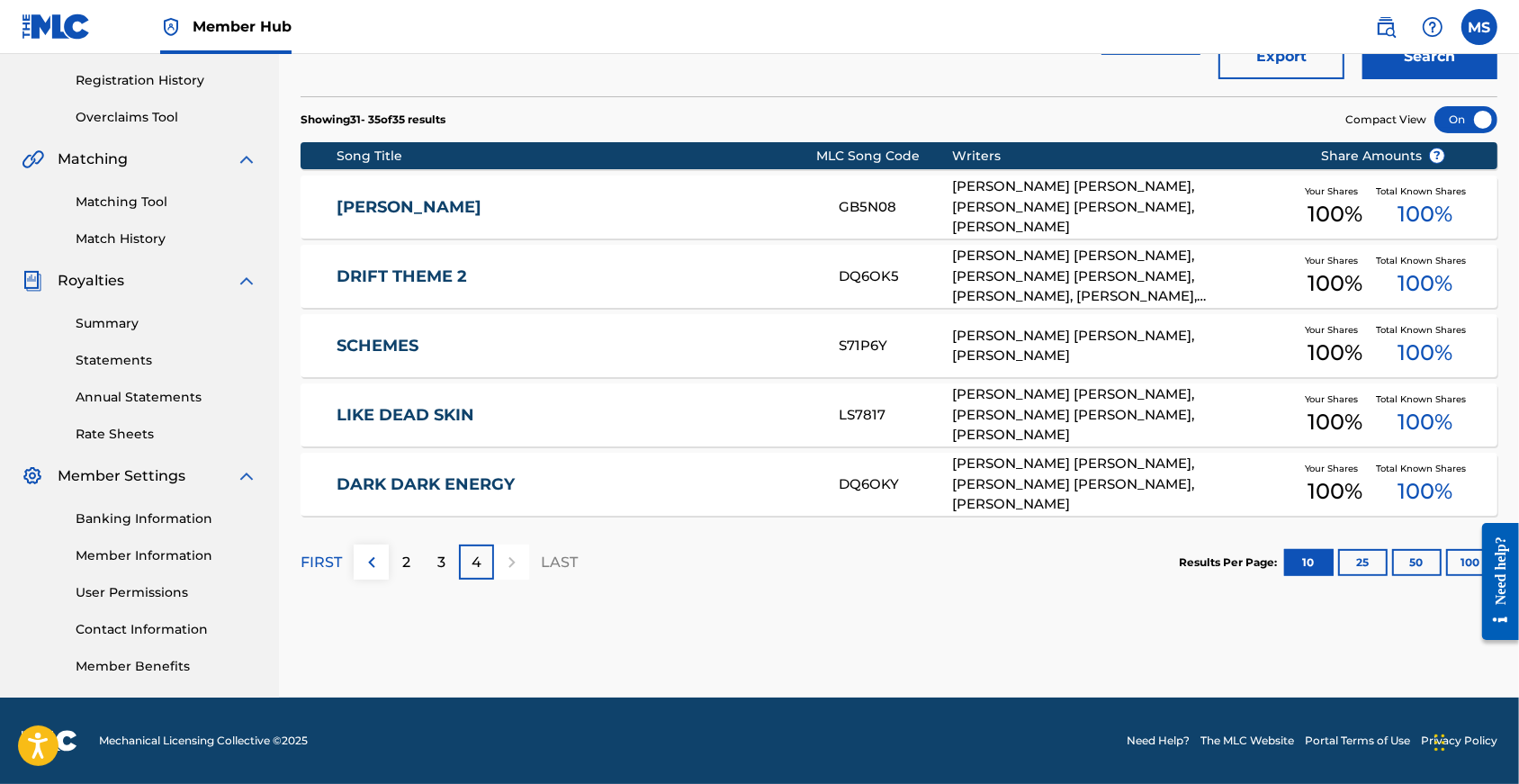
click at [400, 487] on link "DARK DARK ENERGY" at bounding box center [575, 485] width 478 height 21
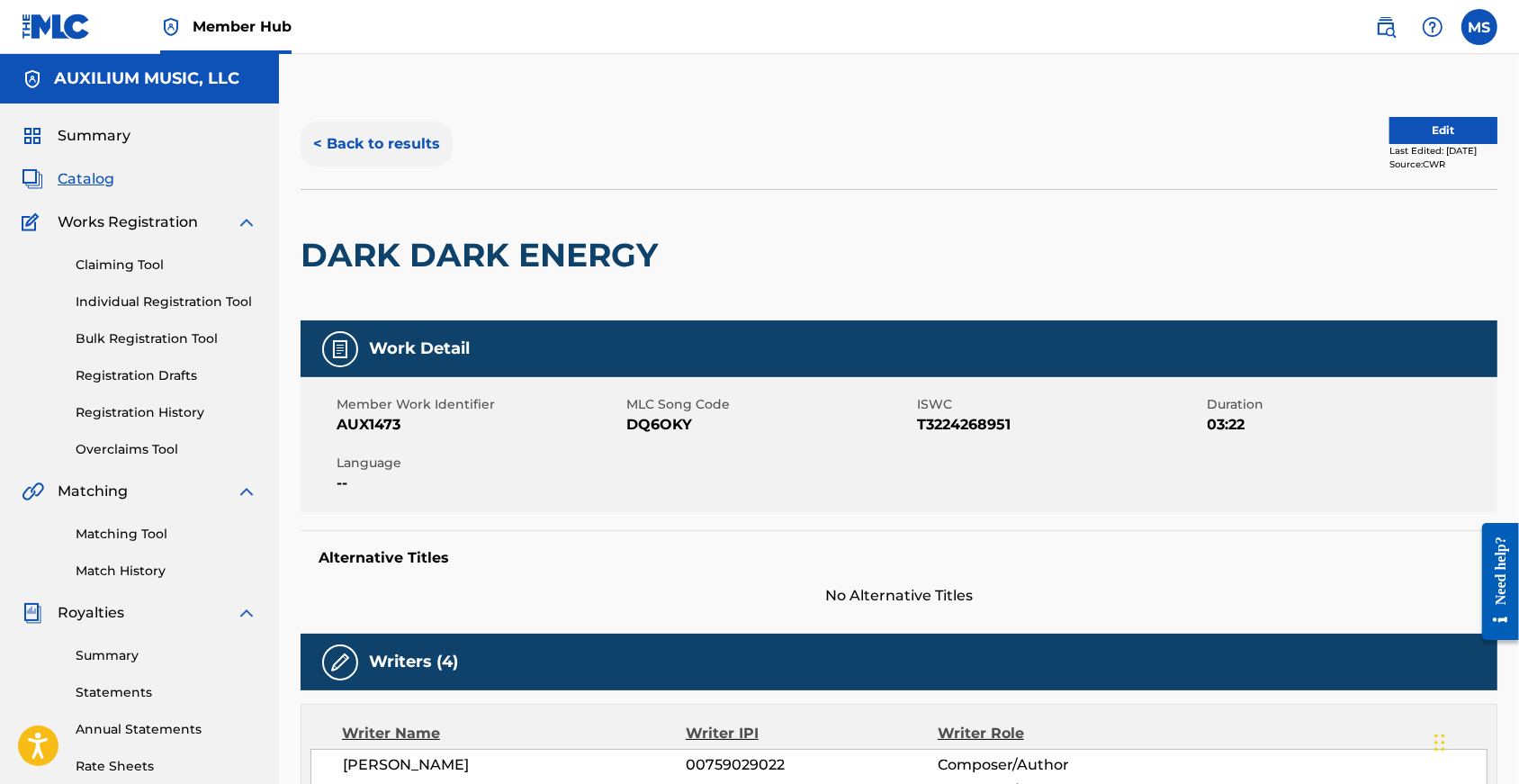
click at [409, 157] on button "< Back to results" at bounding box center [376, 144] width 152 height 45
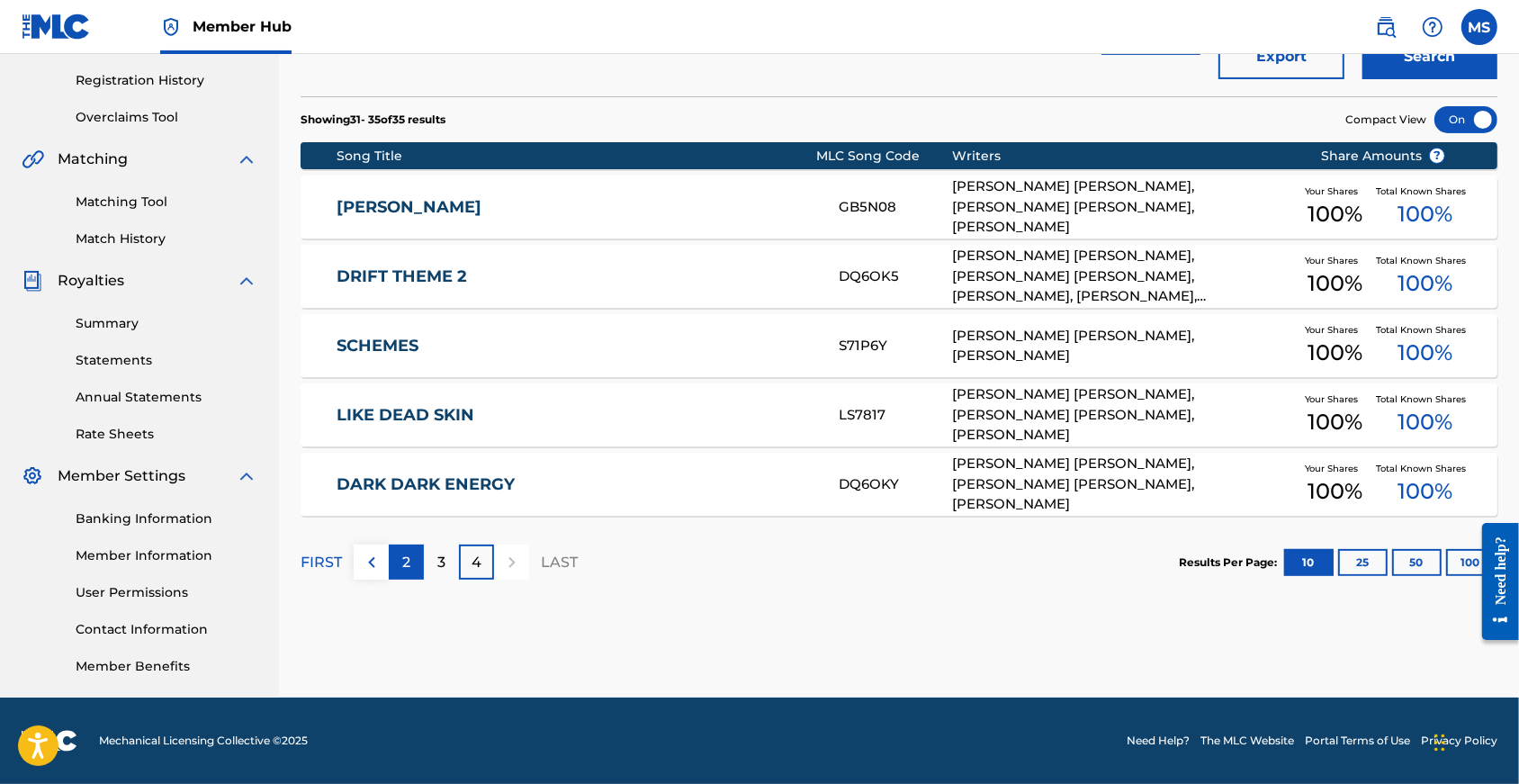
scroll to position [362, 0]
click at [424, 548] on div "2" at bounding box center [406, 562] width 35 height 35
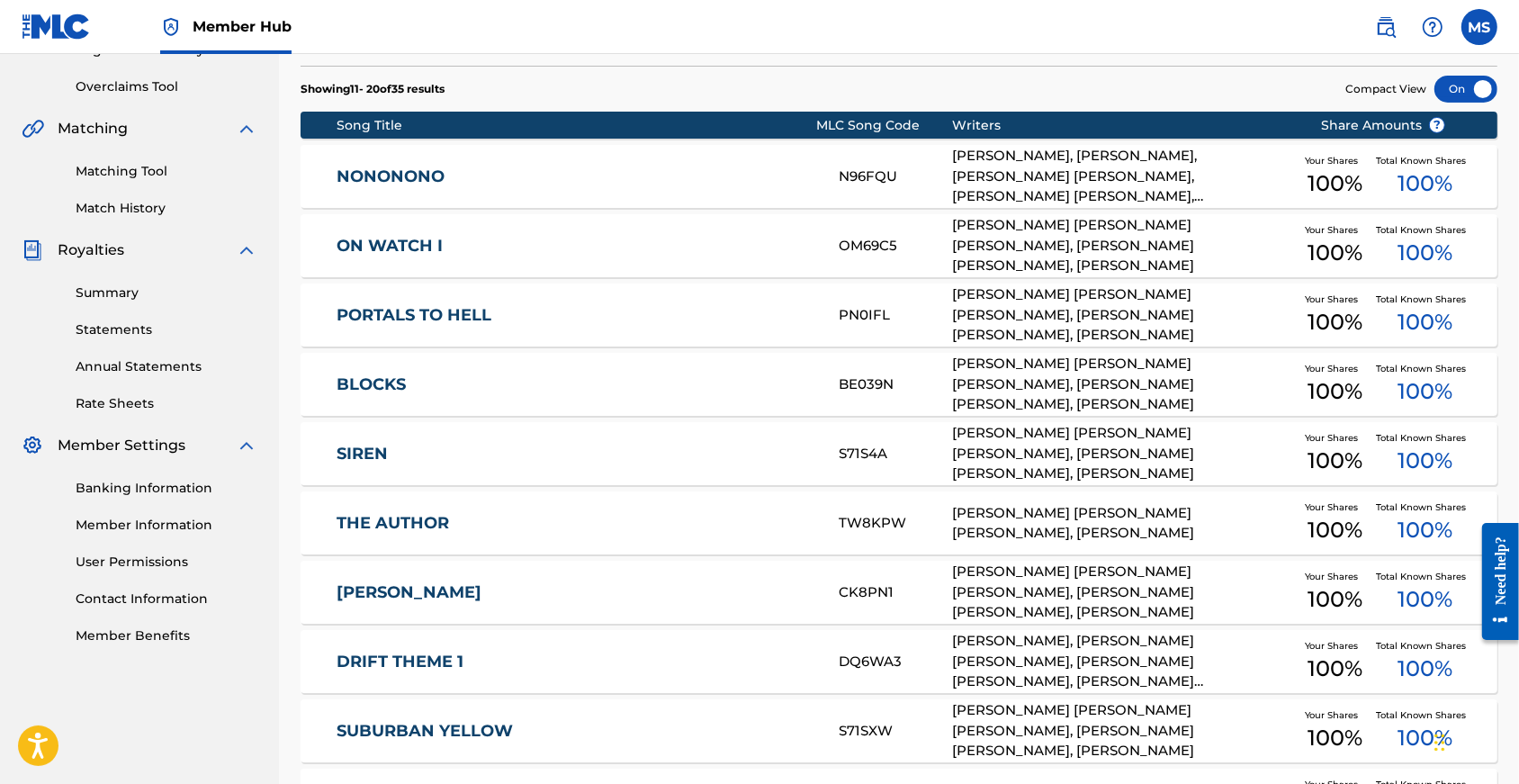
click at [394, 394] on div "BLOCKS BE039N DAVID PHILIP COLLIS, JOSHUA DAVID SPARKS, JOSHUA MICHAEL PARKS, M…" at bounding box center [899, 384] width 1197 height 63
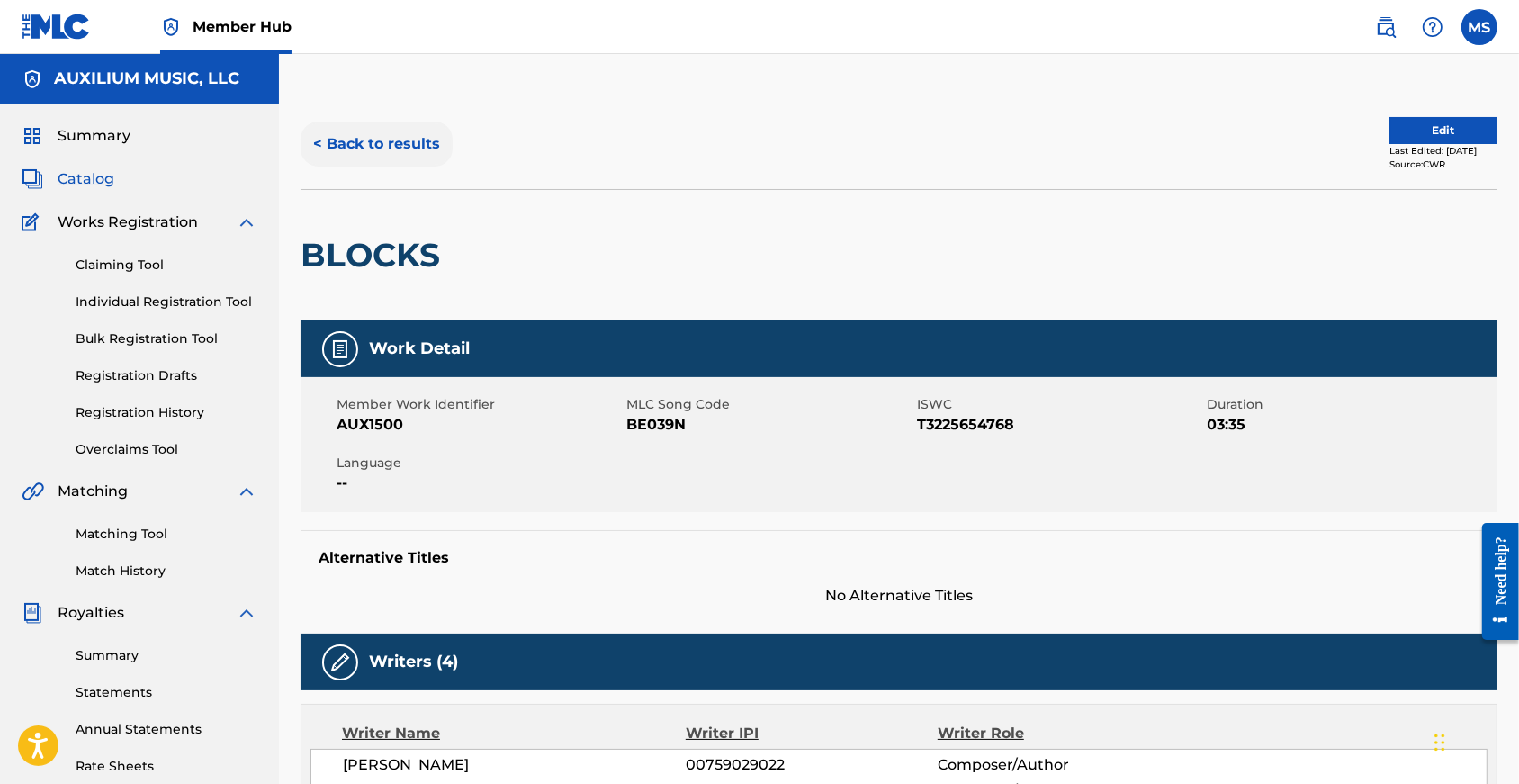
click at [397, 139] on button "< Back to results" at bounding box center [376, 144] width 152 height 45
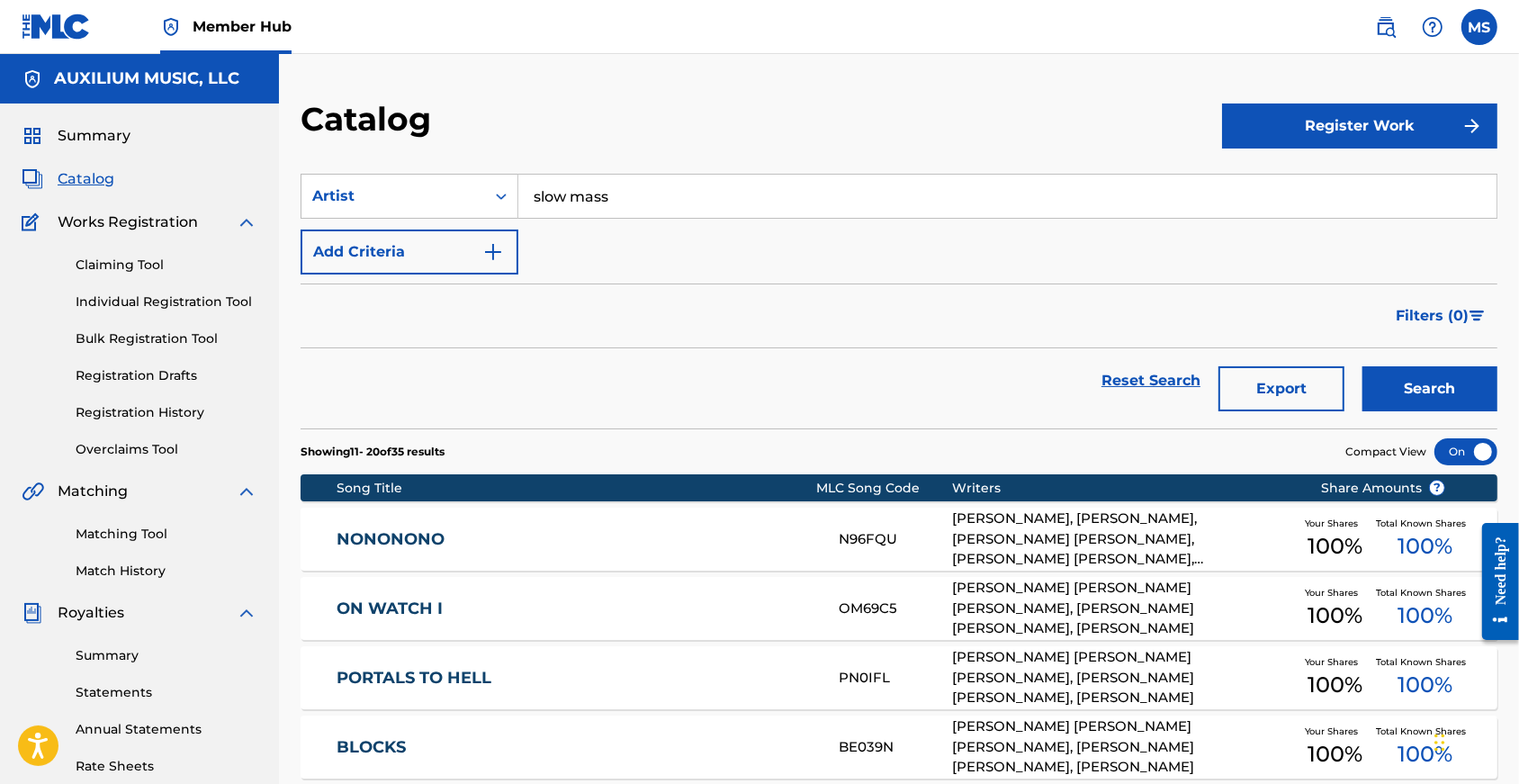
click at [628, 217] on input "slow mass" at bounding box center [1008, 196] width 978 height 43
type input "sparta"
click at [1425, 408] on button "Search" at bounding box center [1430, 388] width 135 height 45
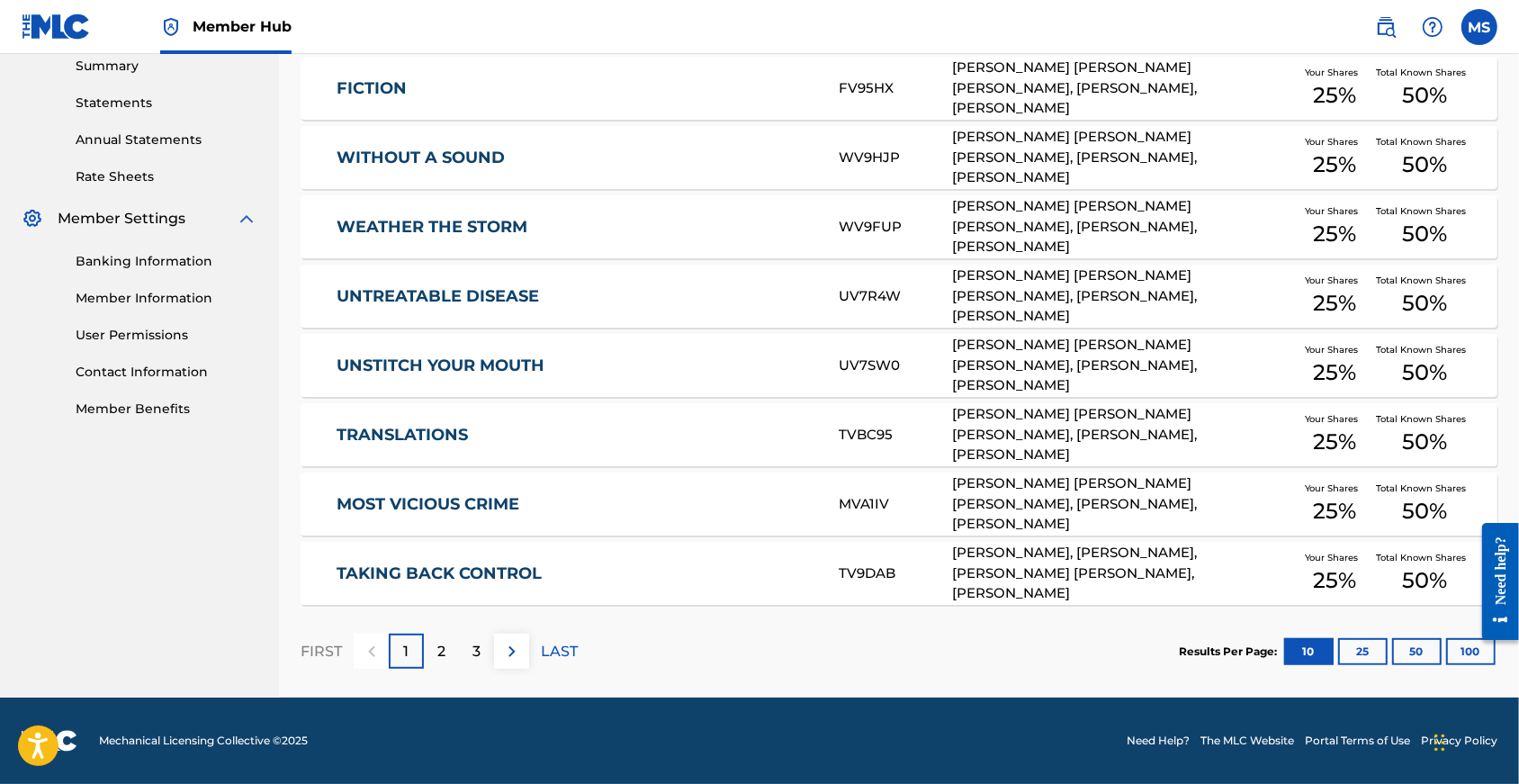
click at [387, 564] on link "TAKING BACK CONTROL" at bounding box center [575, 574] width 478 height 21
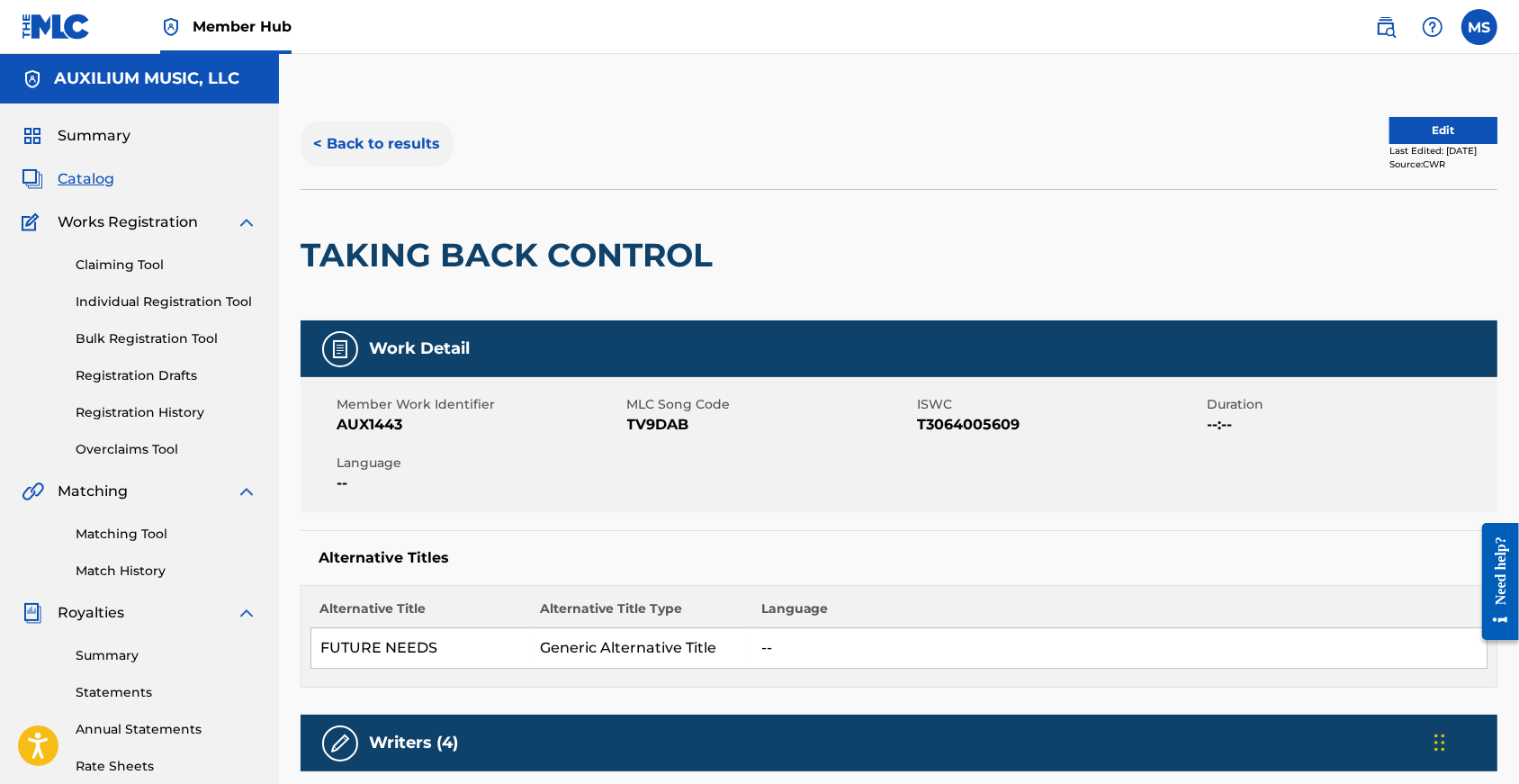
click at [359, 147] on button "< Back to results" at bounding box center [376, 144] width 152 height 45
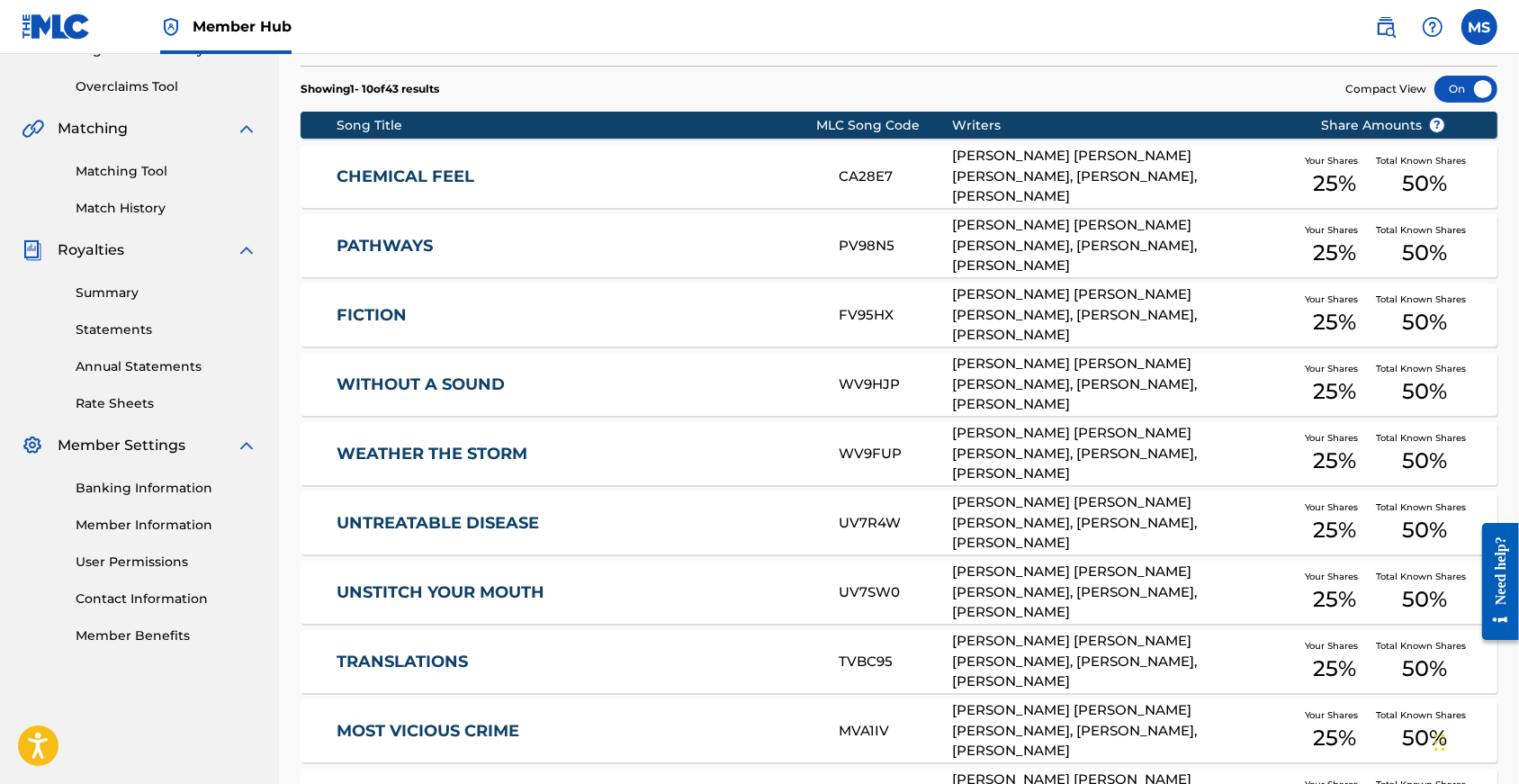
click at [454, 187] on link "CHEMICAL FEEL" at bounding box center [575, 177] width 478 height 21
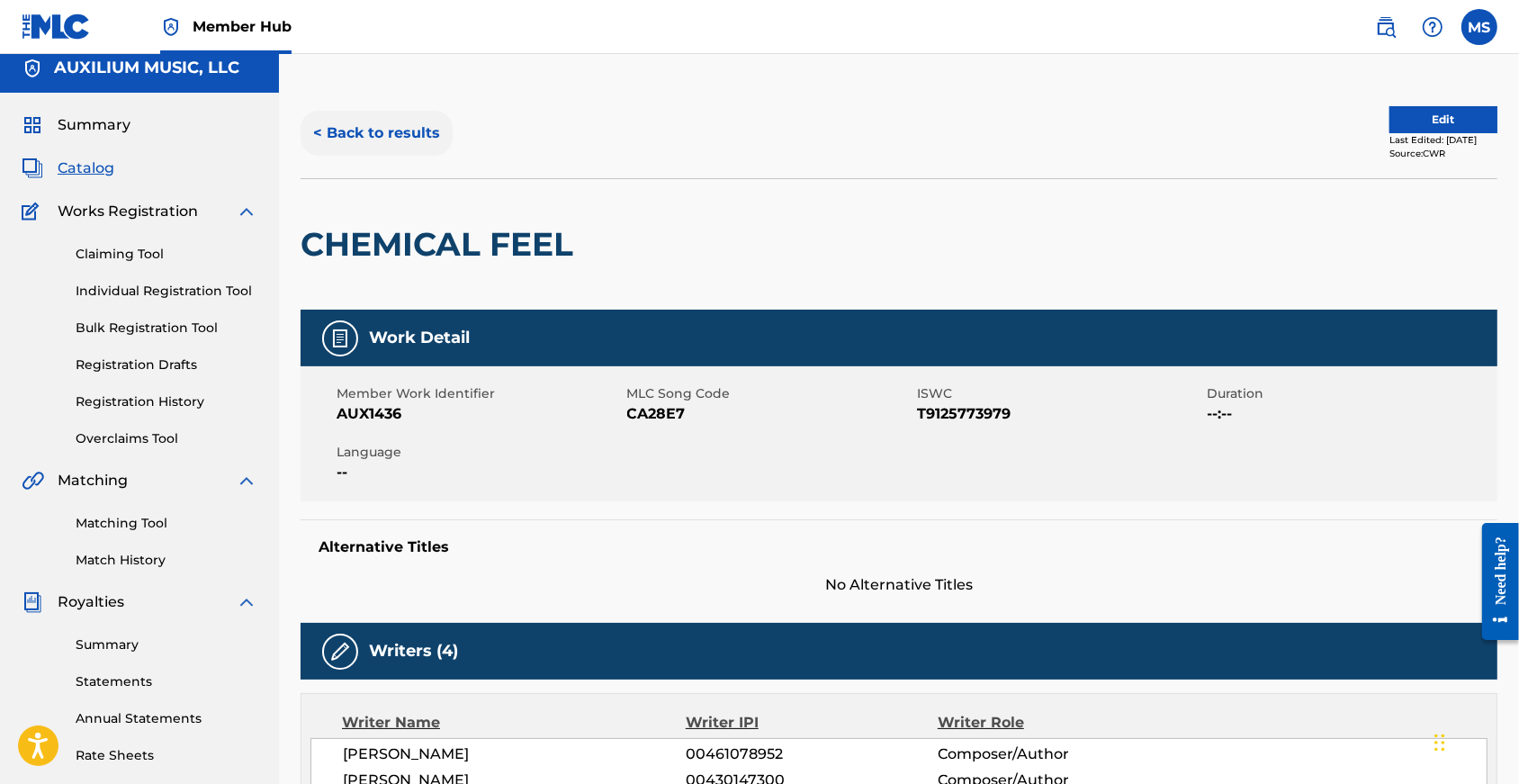
click at [406, 139] on button "< Back to results" at bounding box center [376, 132] width 152 height 45
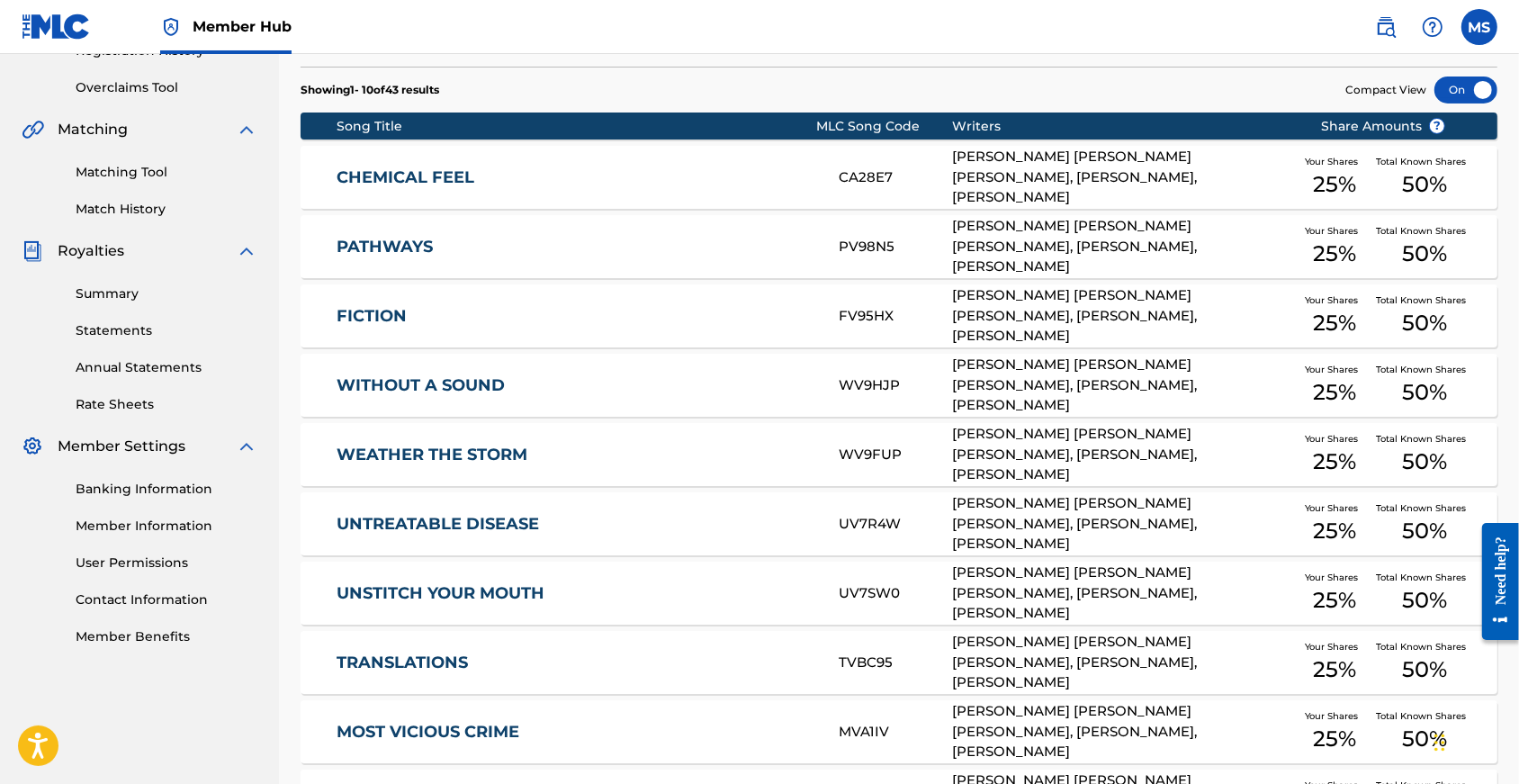
click at [388, 259] on div "PATHWAYS PV98N5 ANTOINE HAJJAR, JAMES DAVID WARD, KEELEY DIXON DAVIS, MATTHAEUS…" at bounding box center [899, 246] width 1197 height 63
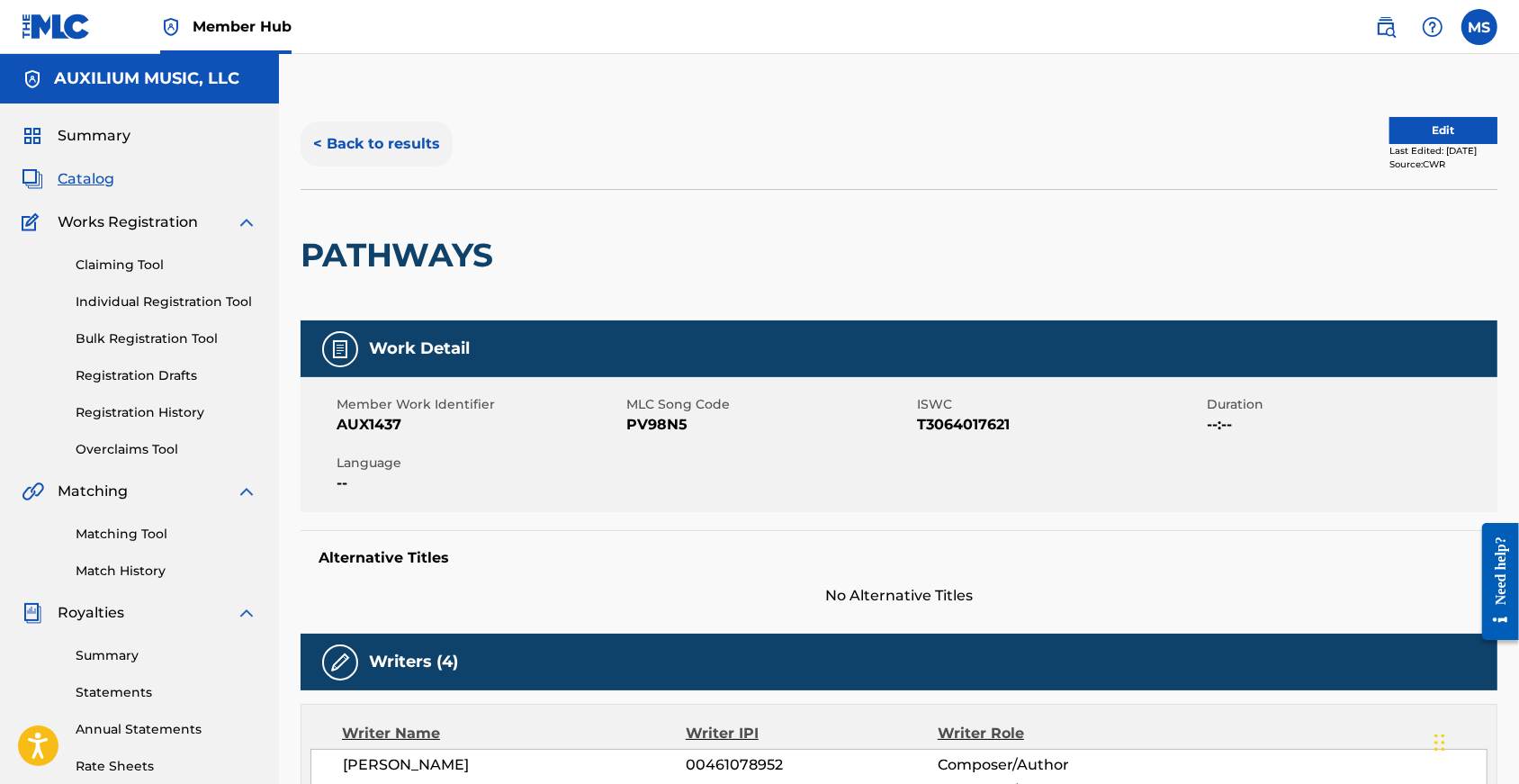
click at [379, 148] on button "< Back to results" at bounding box center [376, 144] width 152 height 45
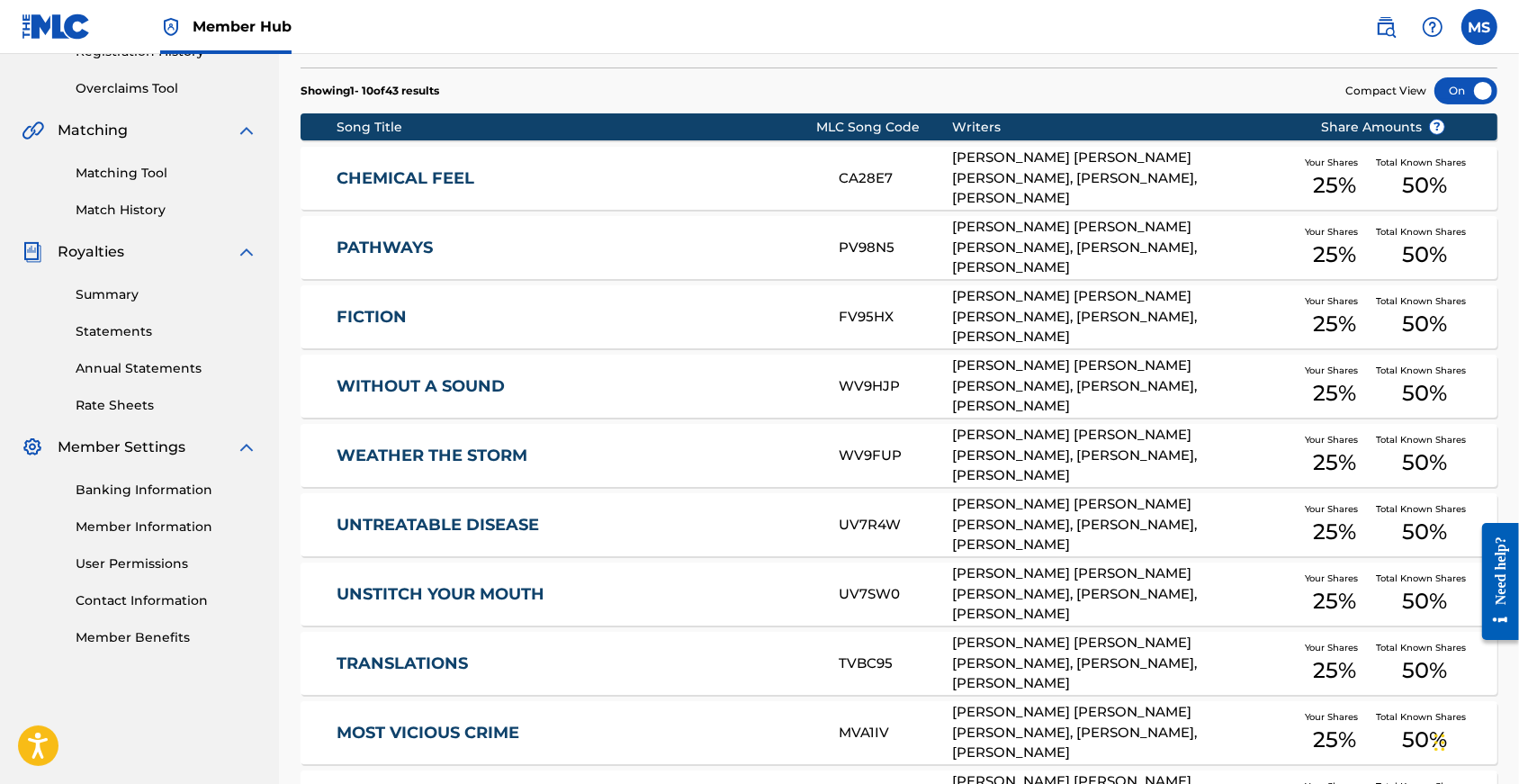
click at [387, 328] on link "FICTION" at bounding box center [575, 317] width 478 height 21
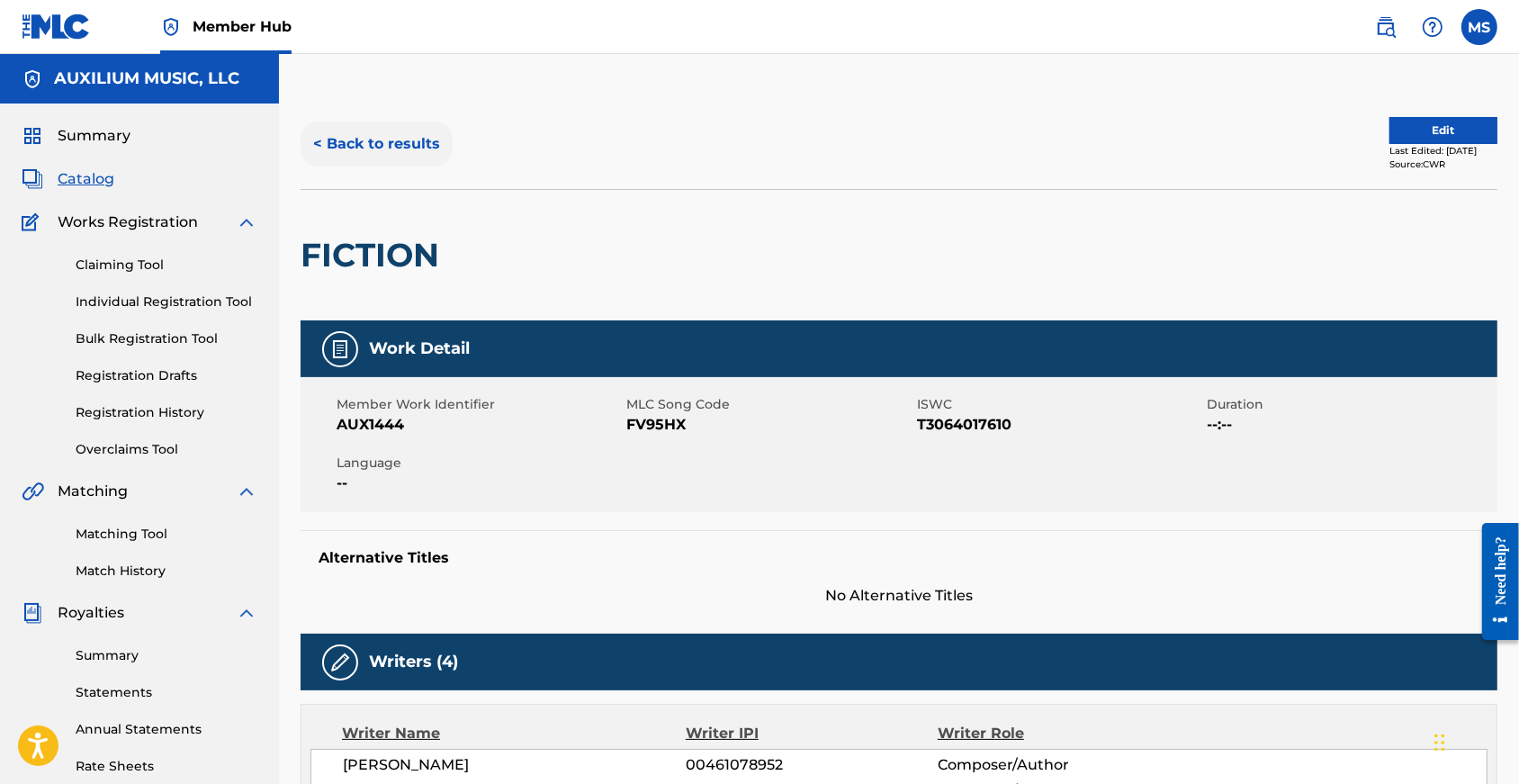
click at [363, 154] on button "< Back to results" at bounding box center [376, 144] width 152 height 45
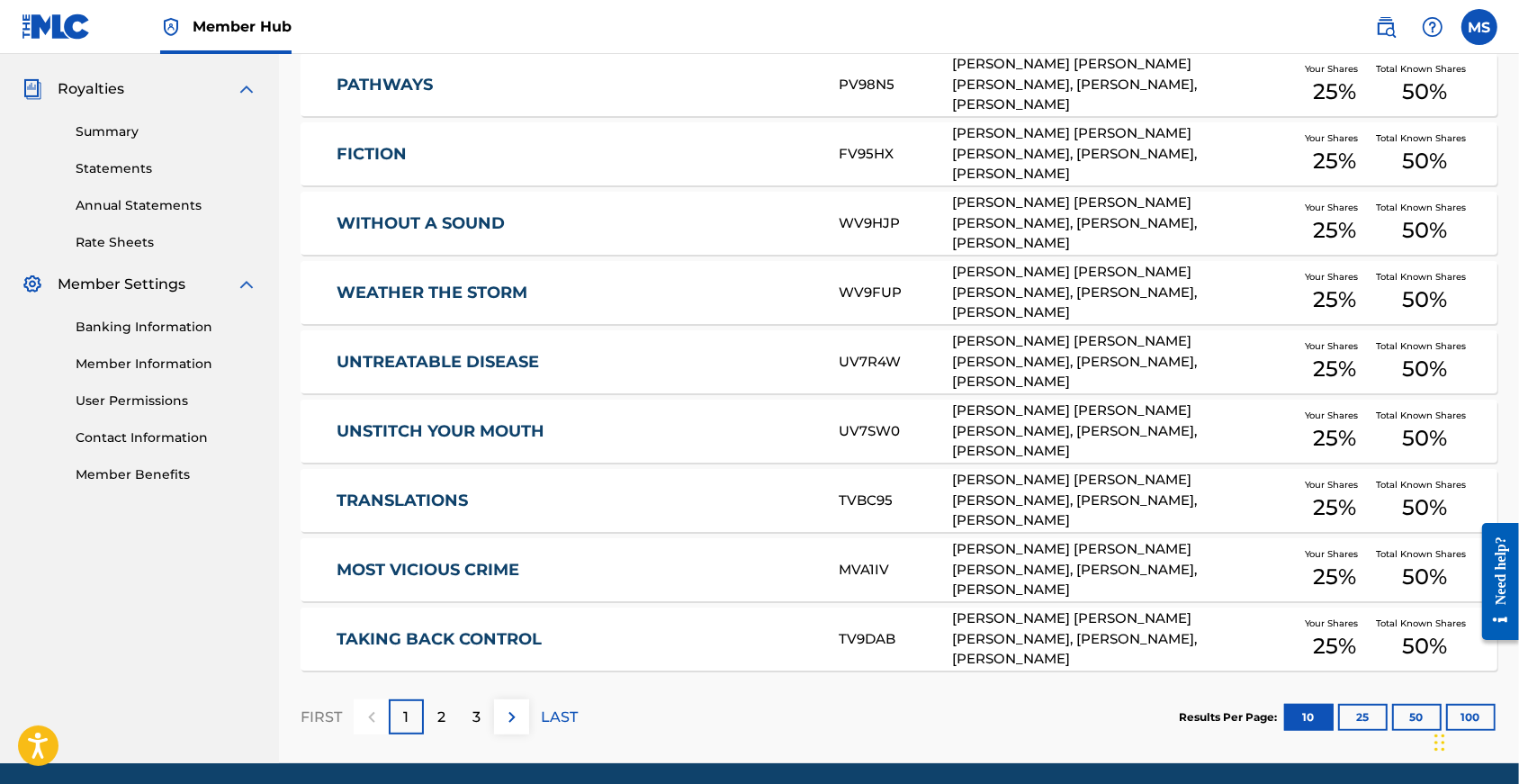
click at [407, 373] on link "UNTREATABLE DISEASE" at bounding box center [575, 362] width 478 height 21
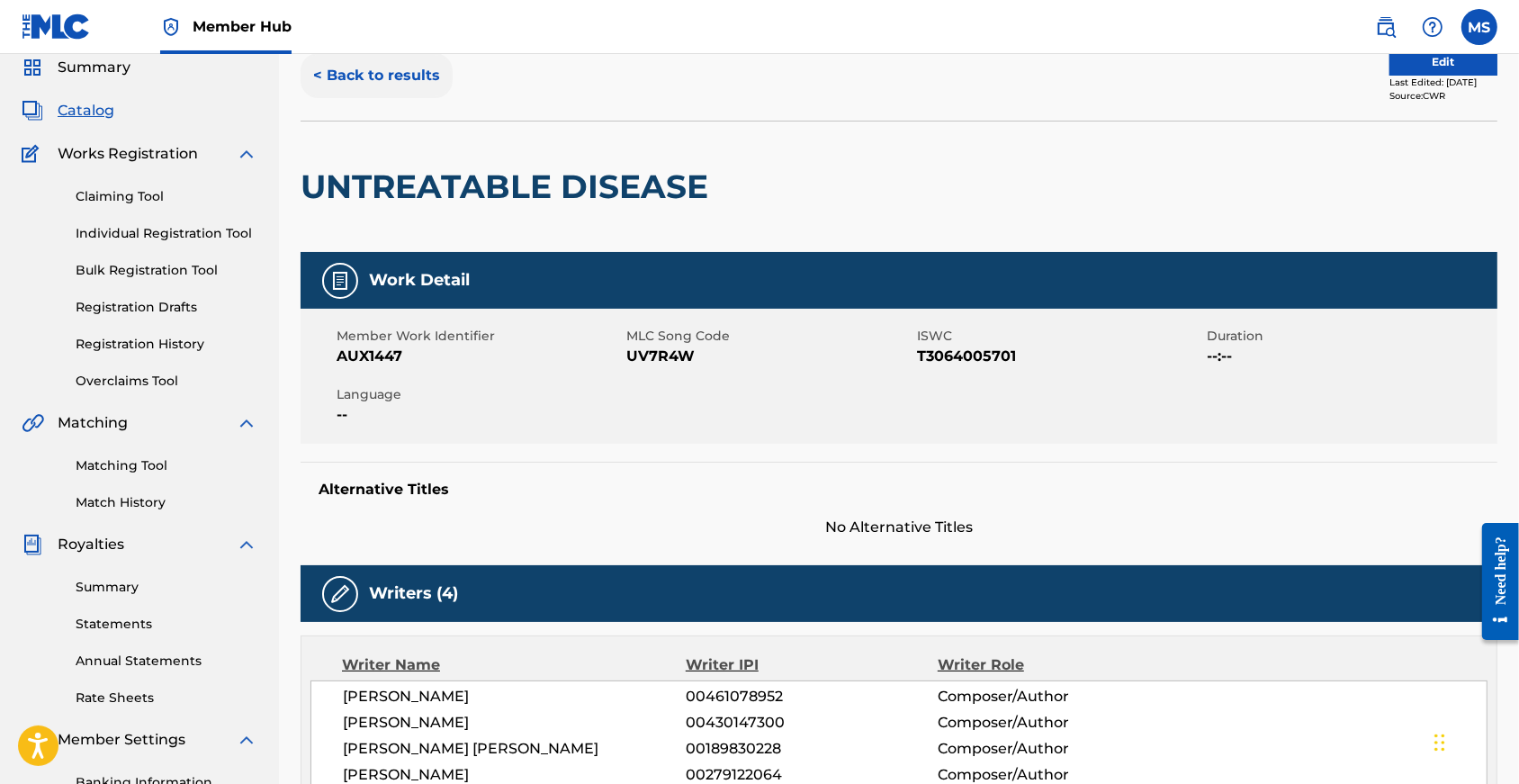
click at [374, 98] on button "< Back to results" at bounding box center [376, 75] width 152 height 45
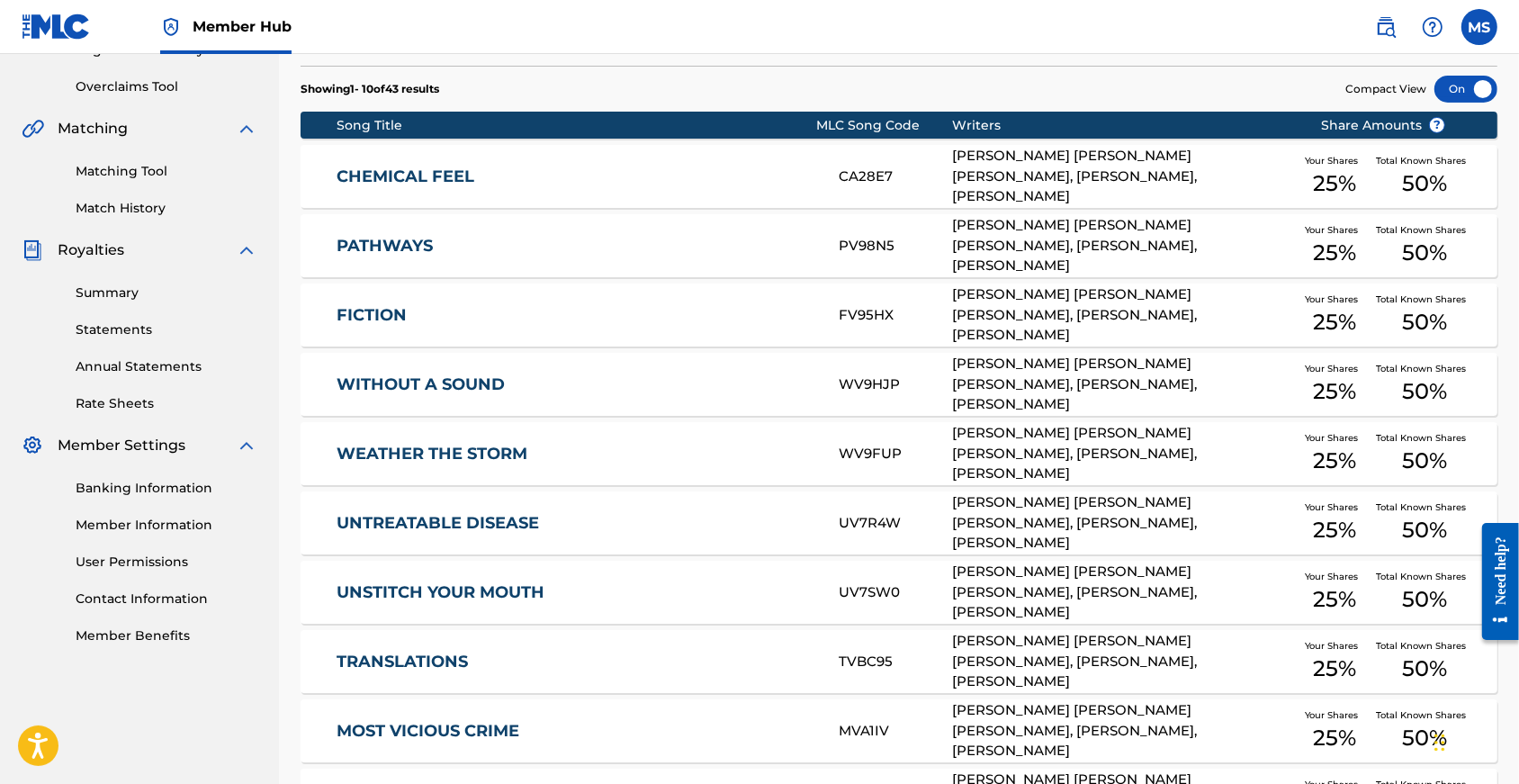
click at [423, 603] on link "UNSTITCH YOUR MOUTH" at bounding box center [575, 592] width 478 height 21
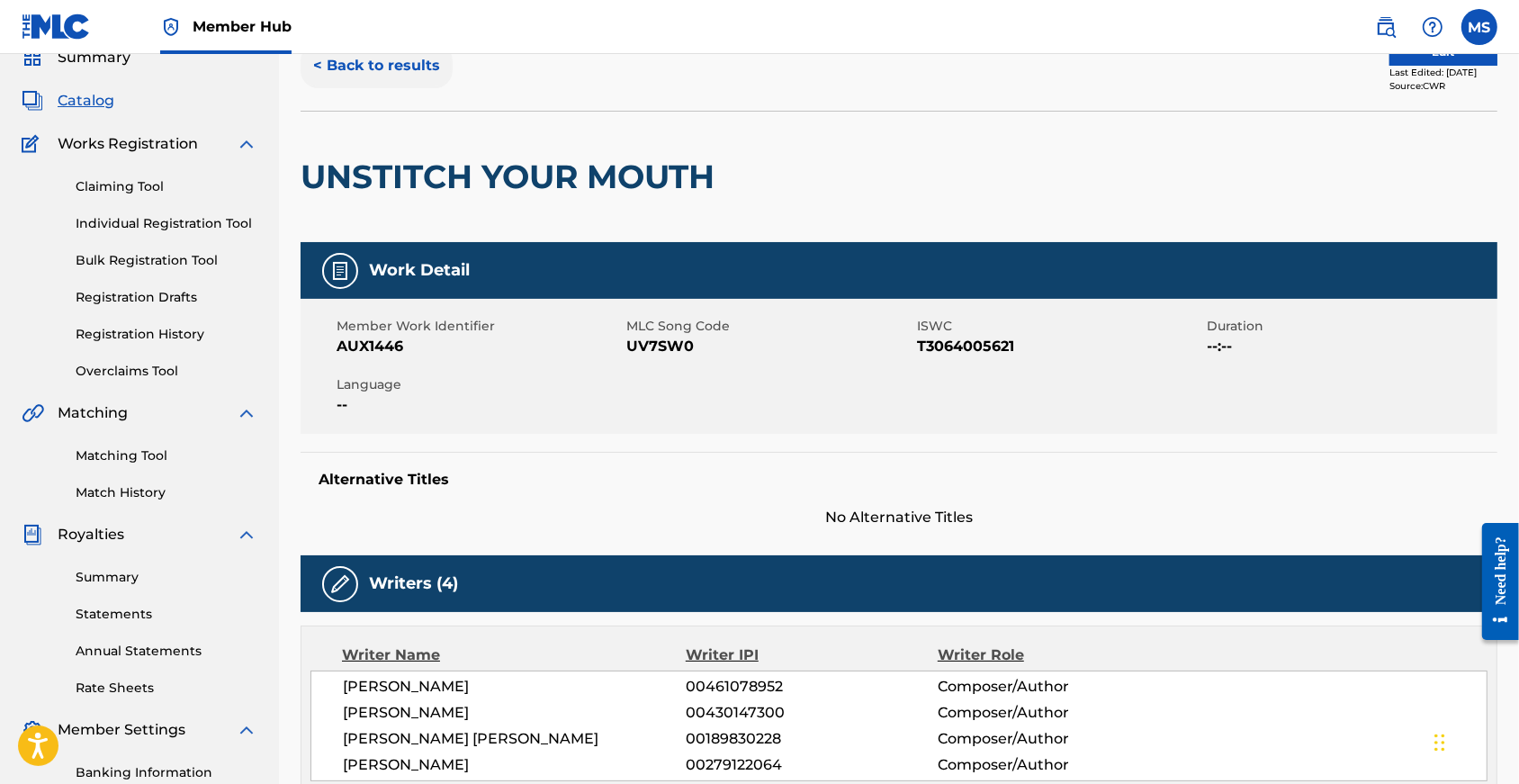
click at [387, 71] on button "< Back to results" at bounding box center [376, 65] width 152 height 45
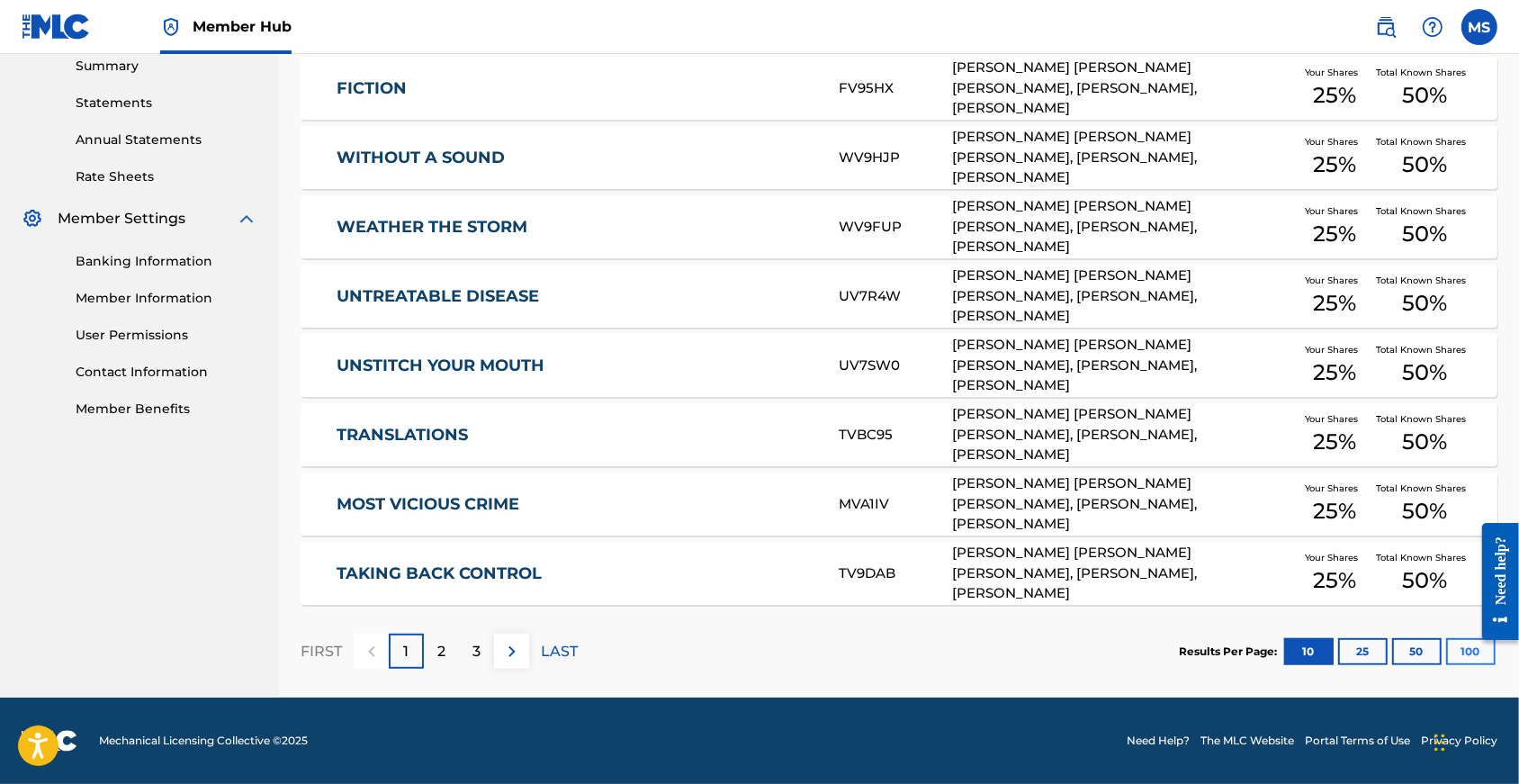
click at [1469, 640] on button "100" at bounding box center [1471, 651] width 50 height 27
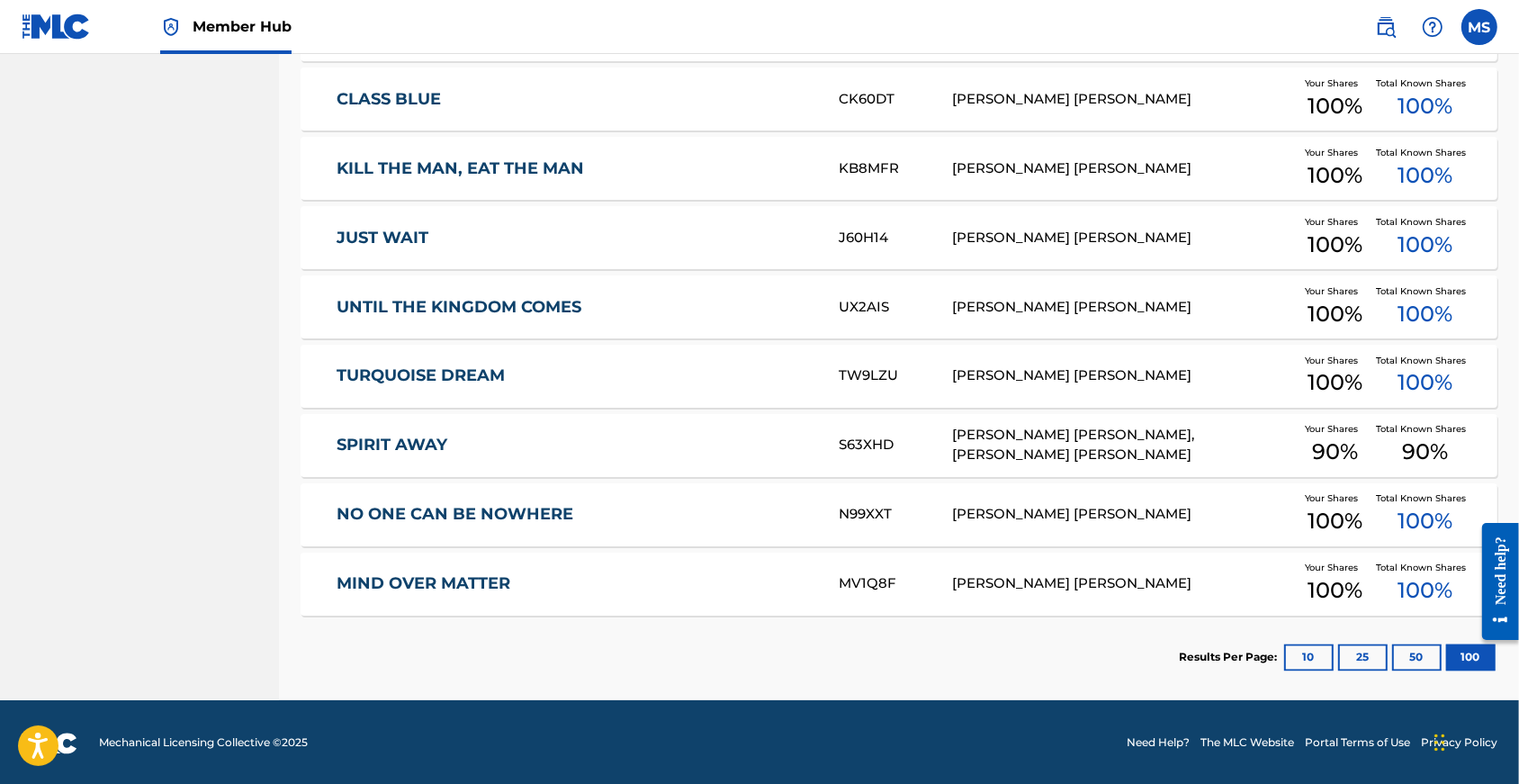
click at [387, 407] on div "TURQUOISE DREAM TW9LZU JAMES DAVID WARD Your Shares 100 % Total Known Shares 10…" at bounding box center [899, 376] width 1197 height 63
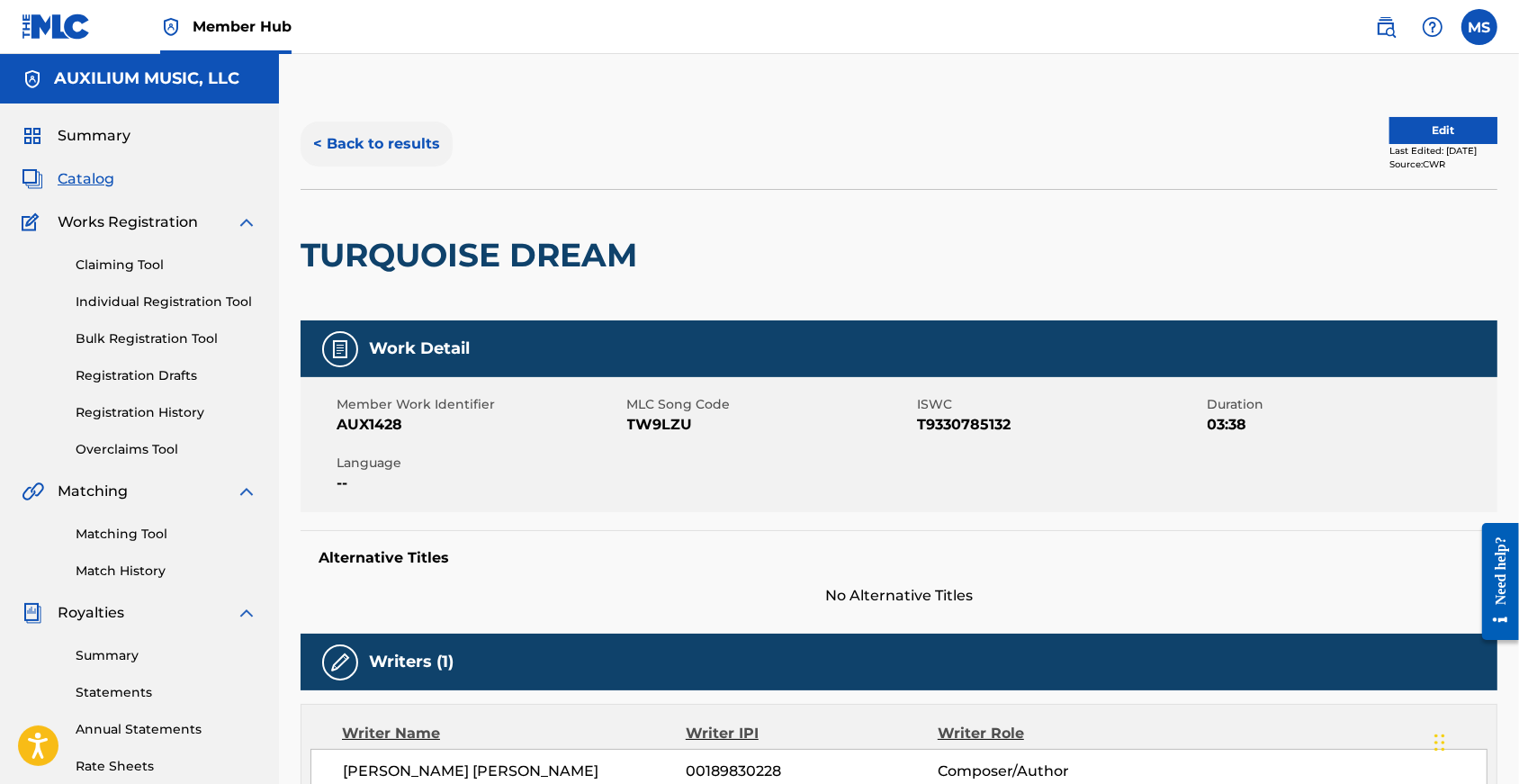
click at [386, 151] on button "< Back to results" at bounding box center [376, 144] width 152 height 45
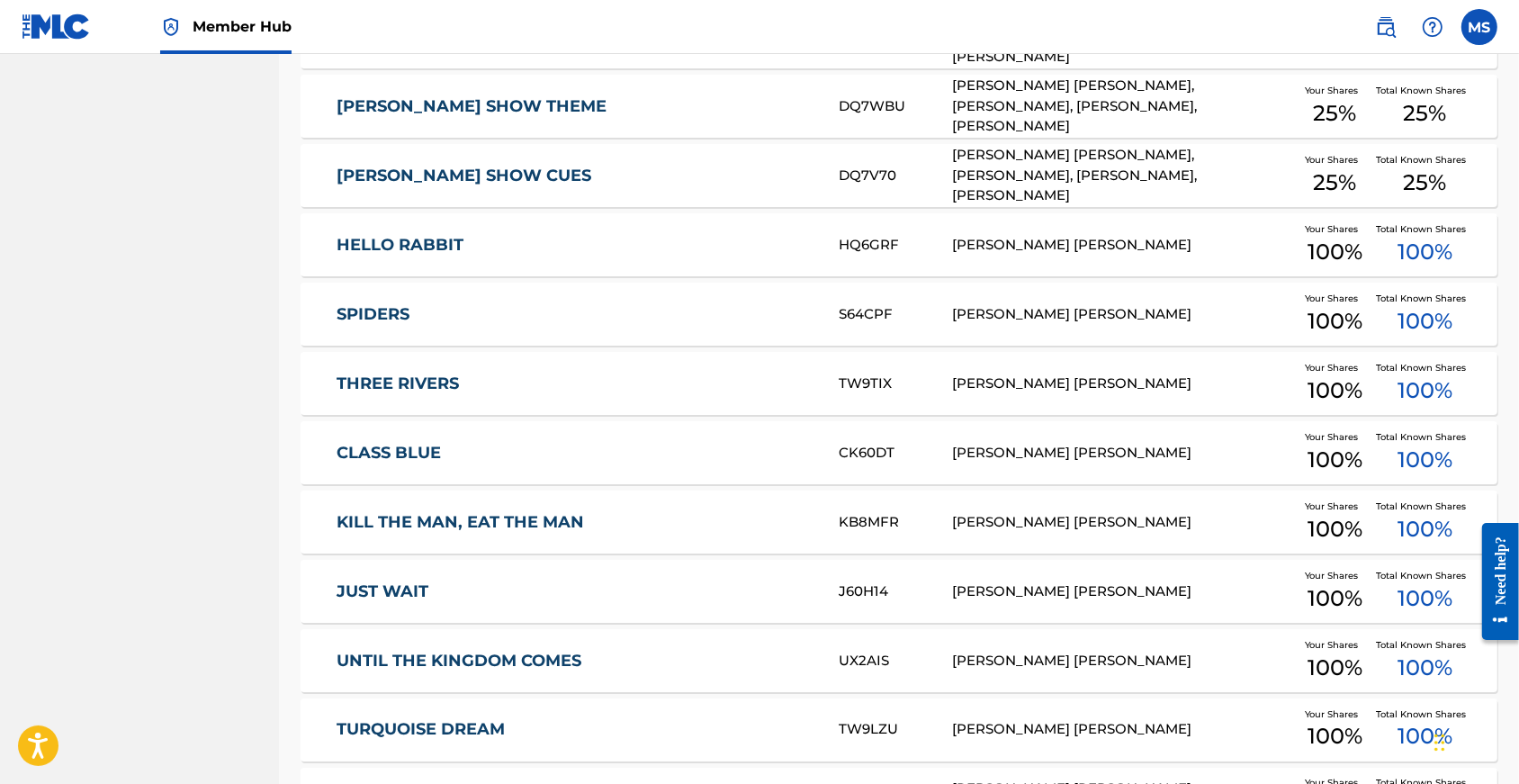
click at [388, 463] on link "CLASS BLUE" at bounding box center [575, 453] width 478 height 21
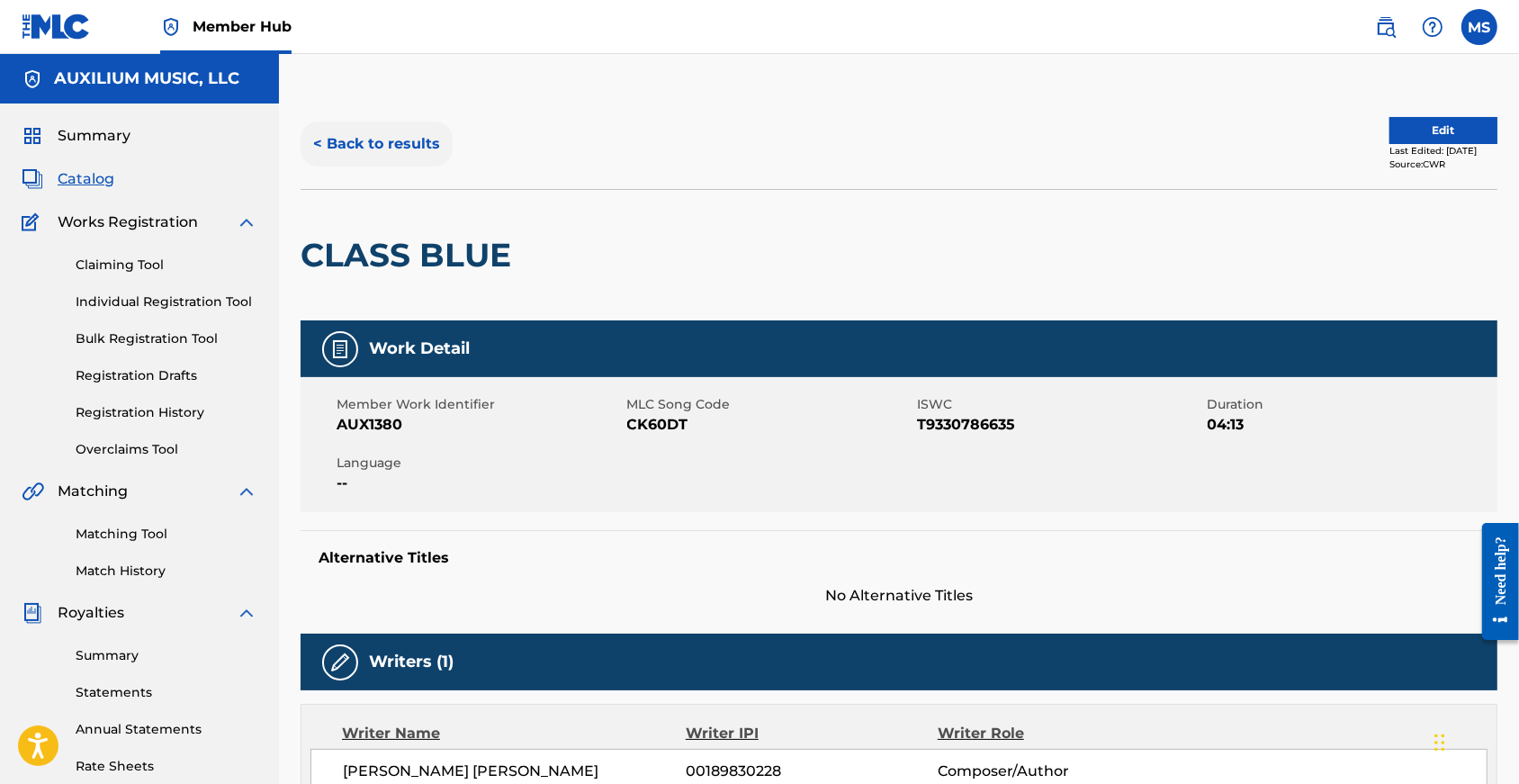
click at [423, 139] on button "< Back to results" at bounding box center [376, 144] width 152 height 45
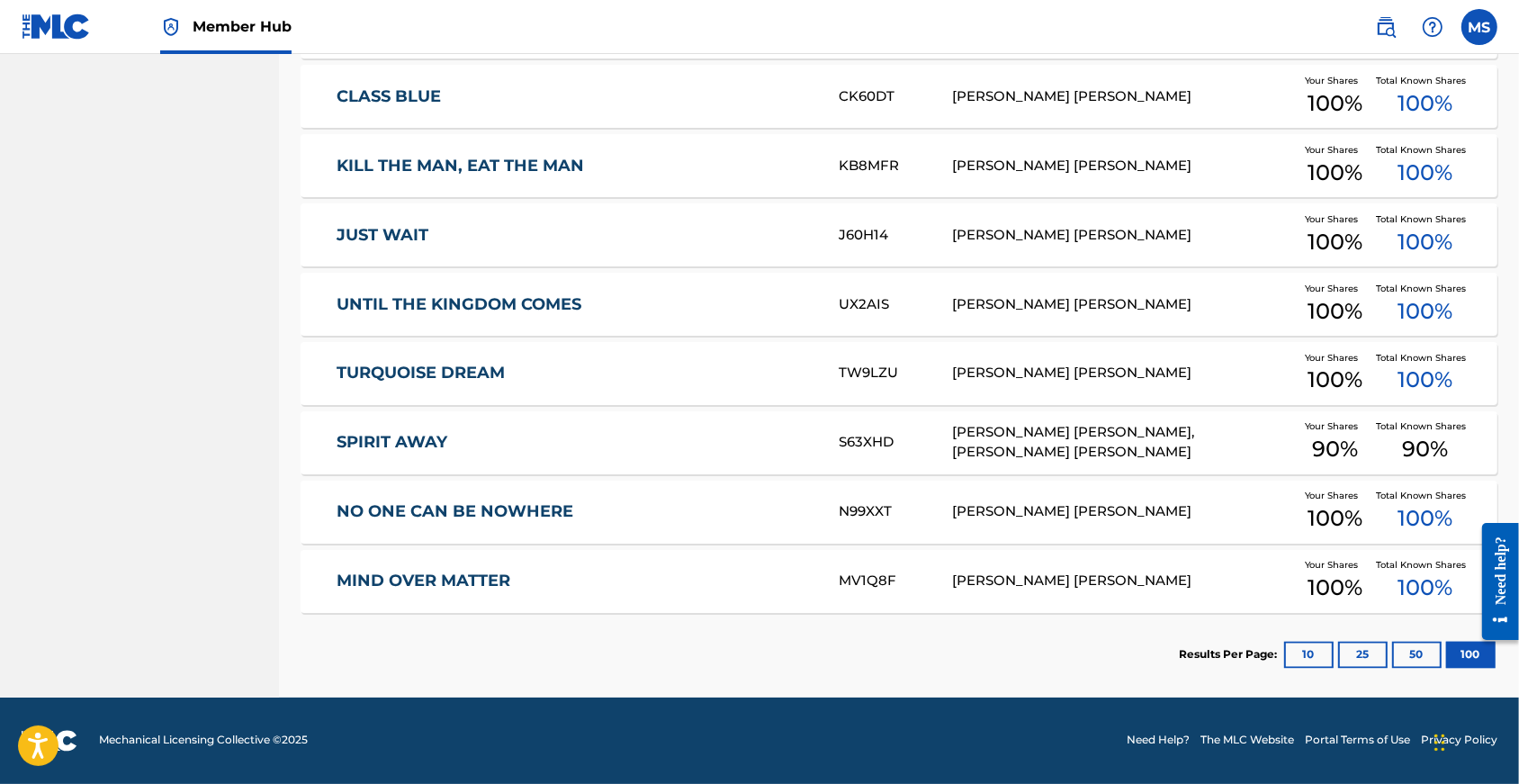
click at [382, 571] on link "MIND OVER MATTER" at bounding box center [575, 582] width 478 height 21
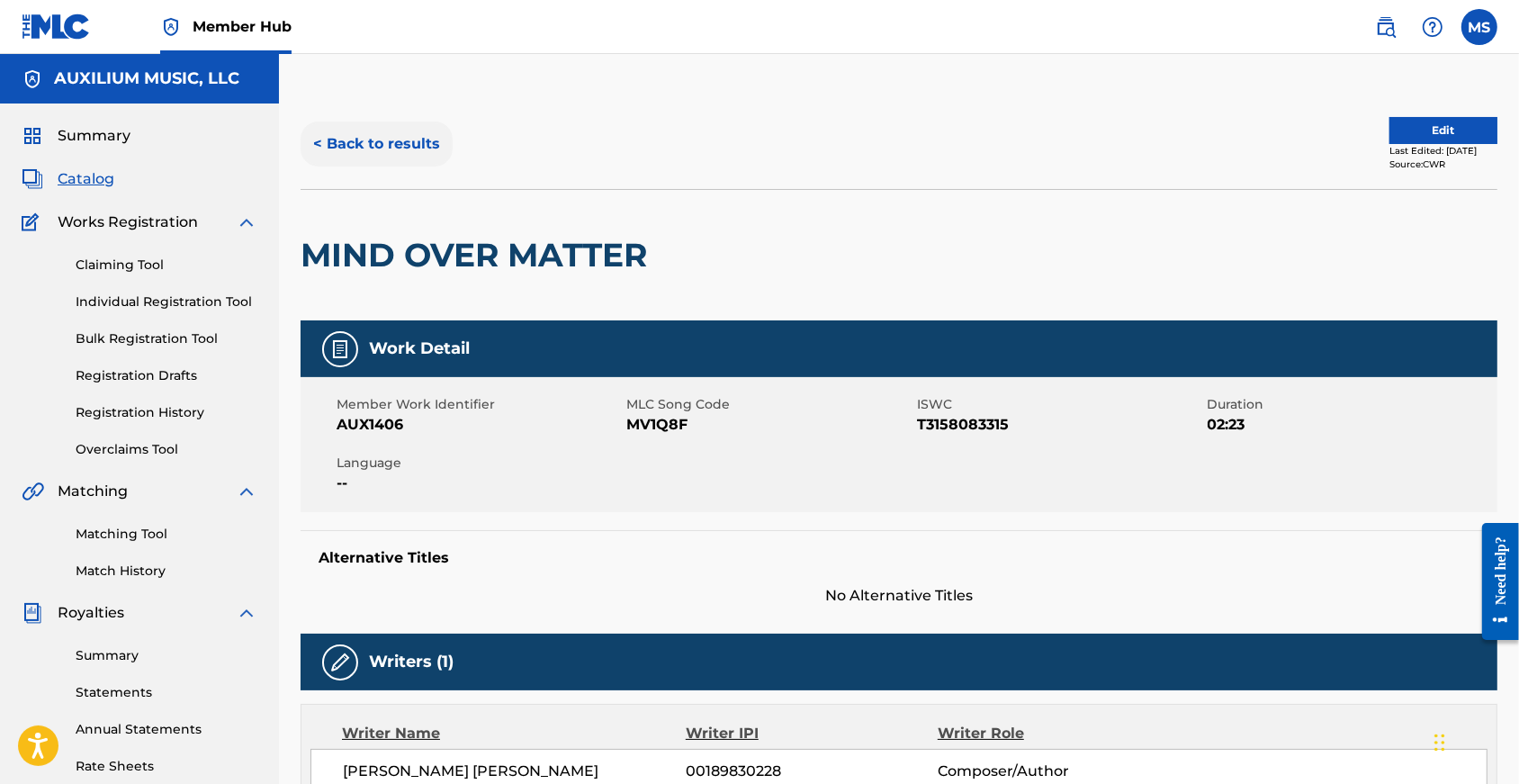
click at [428, 154] on button "< Back to results" at bounding box center [376, 144] width 152 height 45
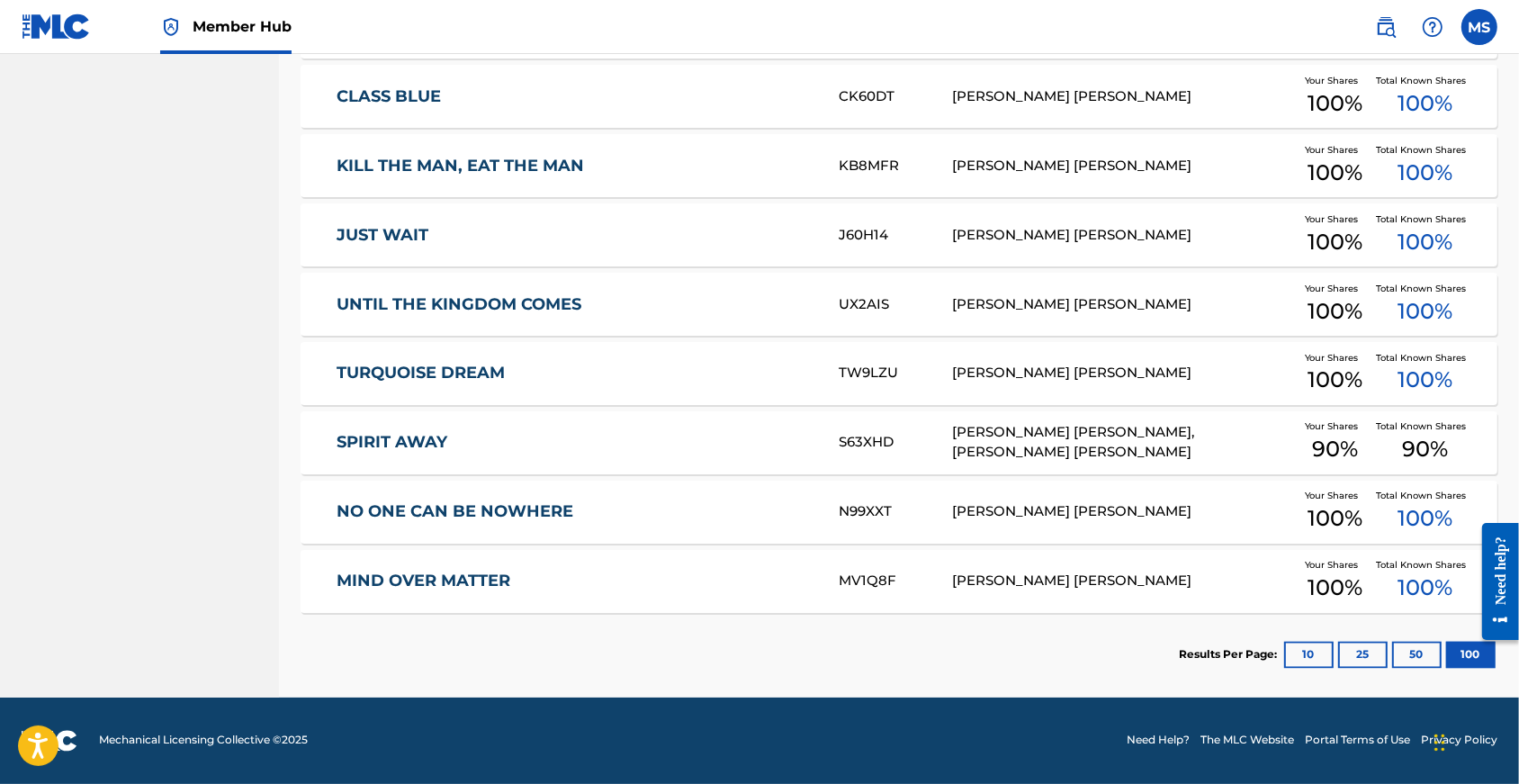
click at [454, 571] on link "MIND OVER MATTER" at bounding box center [575, 582] width 478 height 21
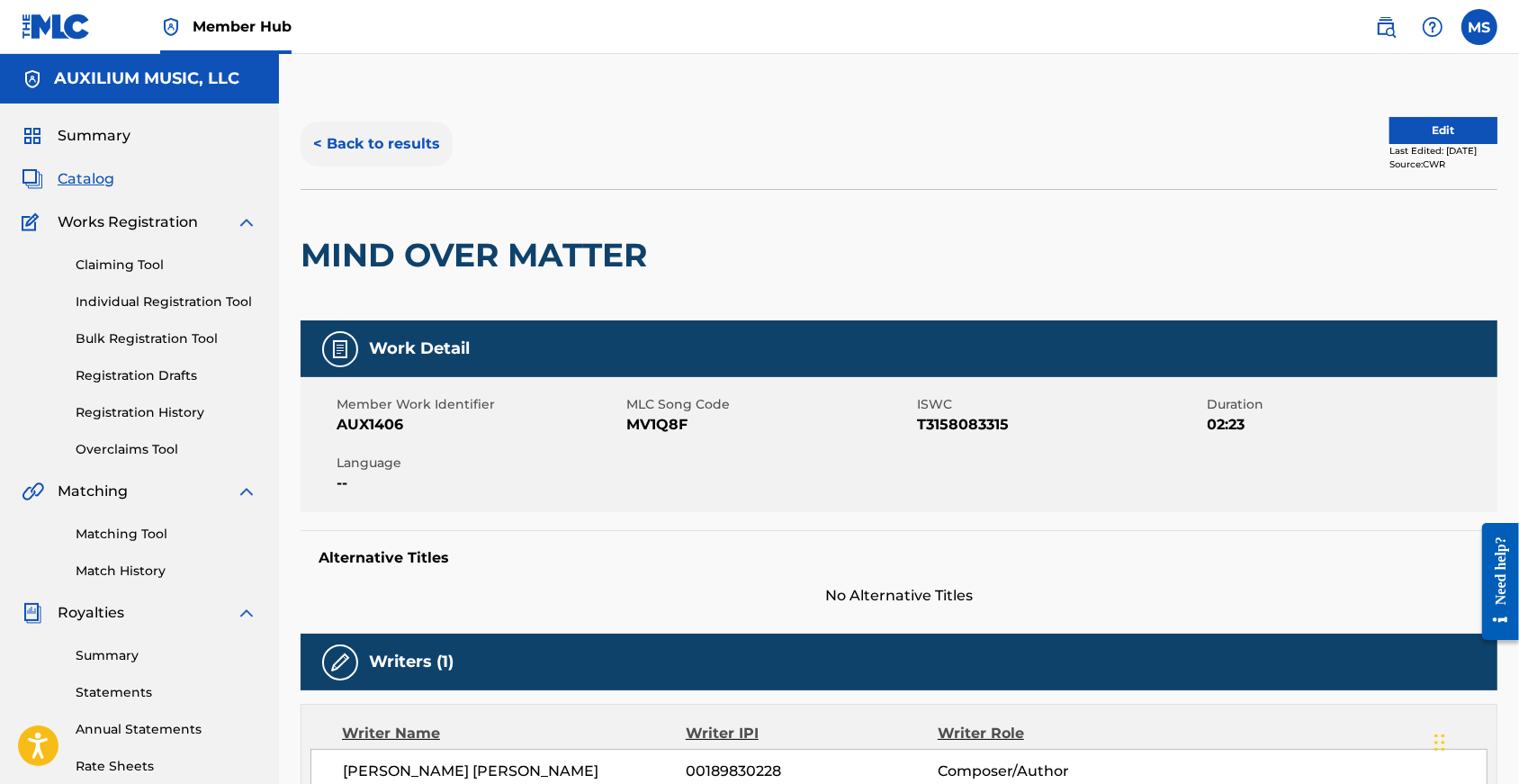
click at [421, 147] on button "< Back to results" at bounding box center [376, 144] width 152 height 45
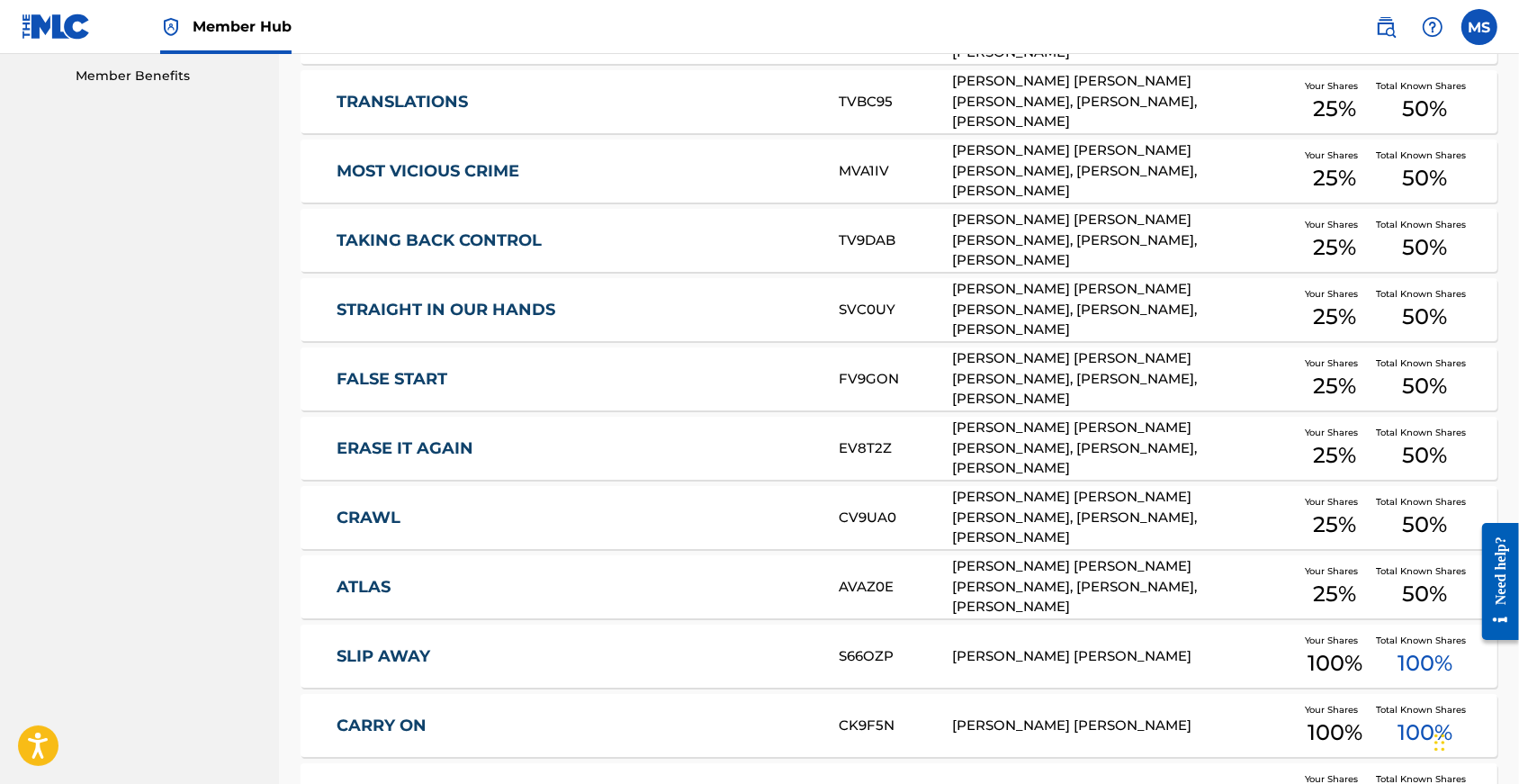
click at [465, 320] on link "STRAIGHT IN OUR HANDS" at bounding box center [575, 311] width 478 height 21
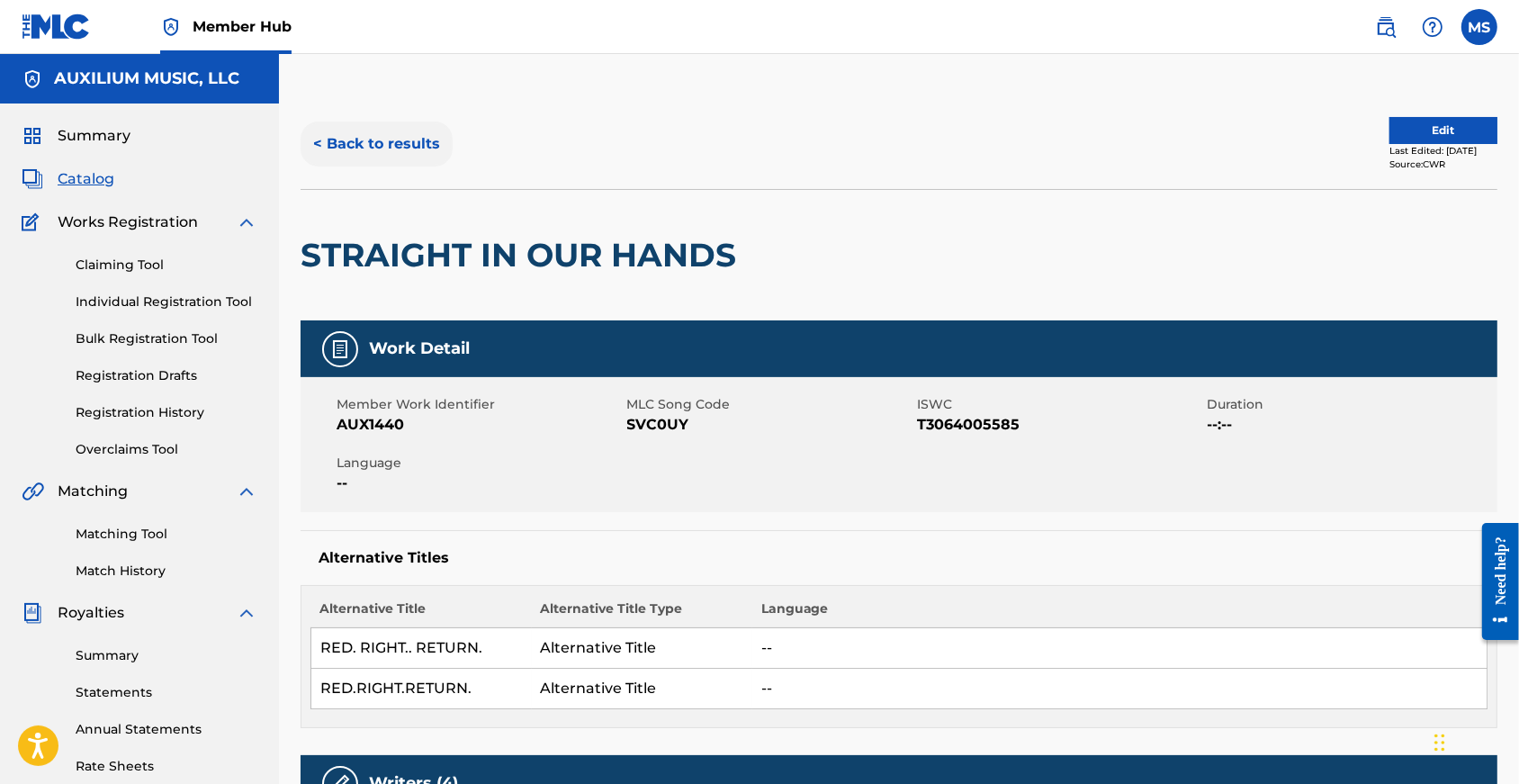
click at [397, 145] on button "< Back to results" at bounding box center [376, 144] width 152 height 45
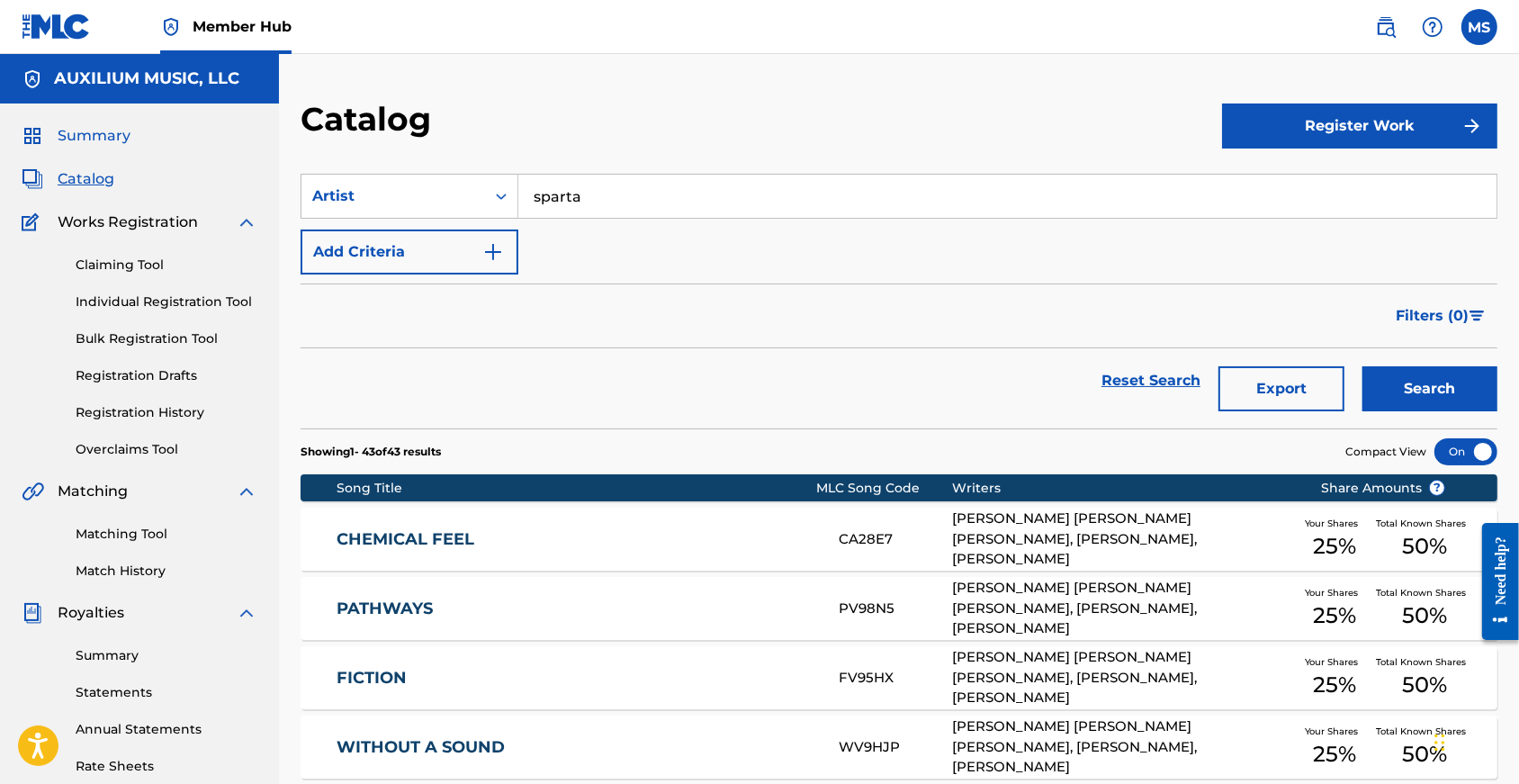
click at [93, 143] on span "Summary" at bounding box center [94, 135] width 73 height 22
